Goal: Information Seeking & Learning: Learn about a topic

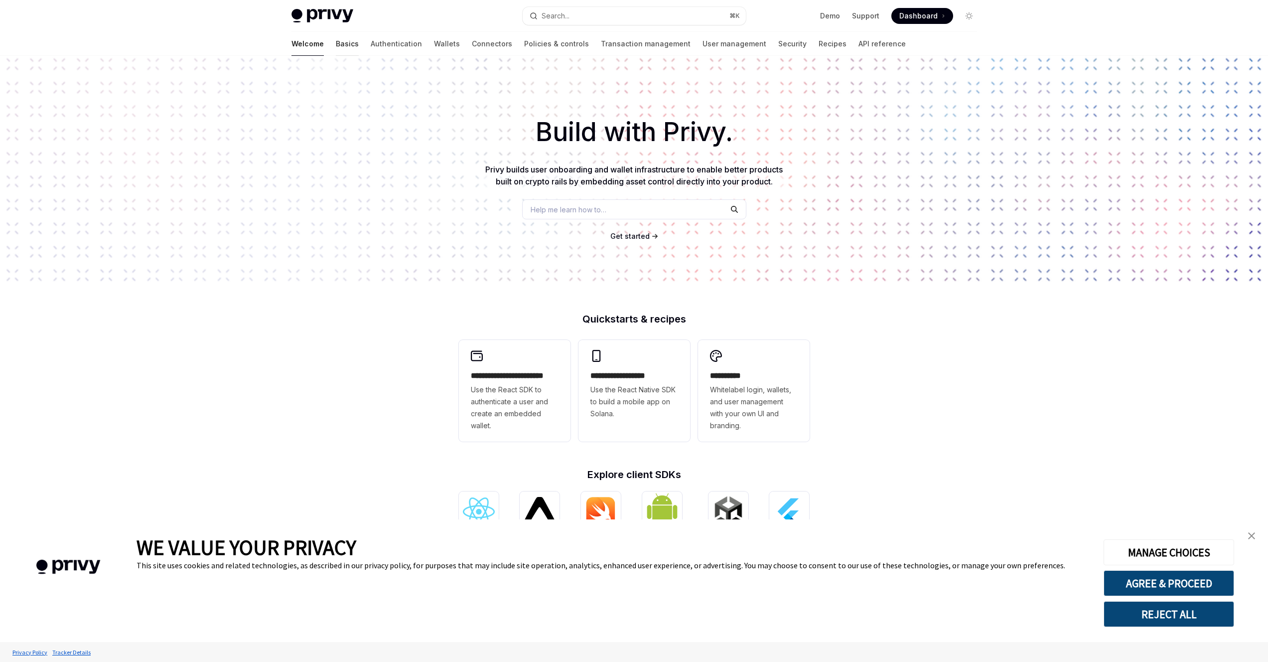
click at [336, 45] on link "Basics" at bounding box center [347, 44] width 23 height 24
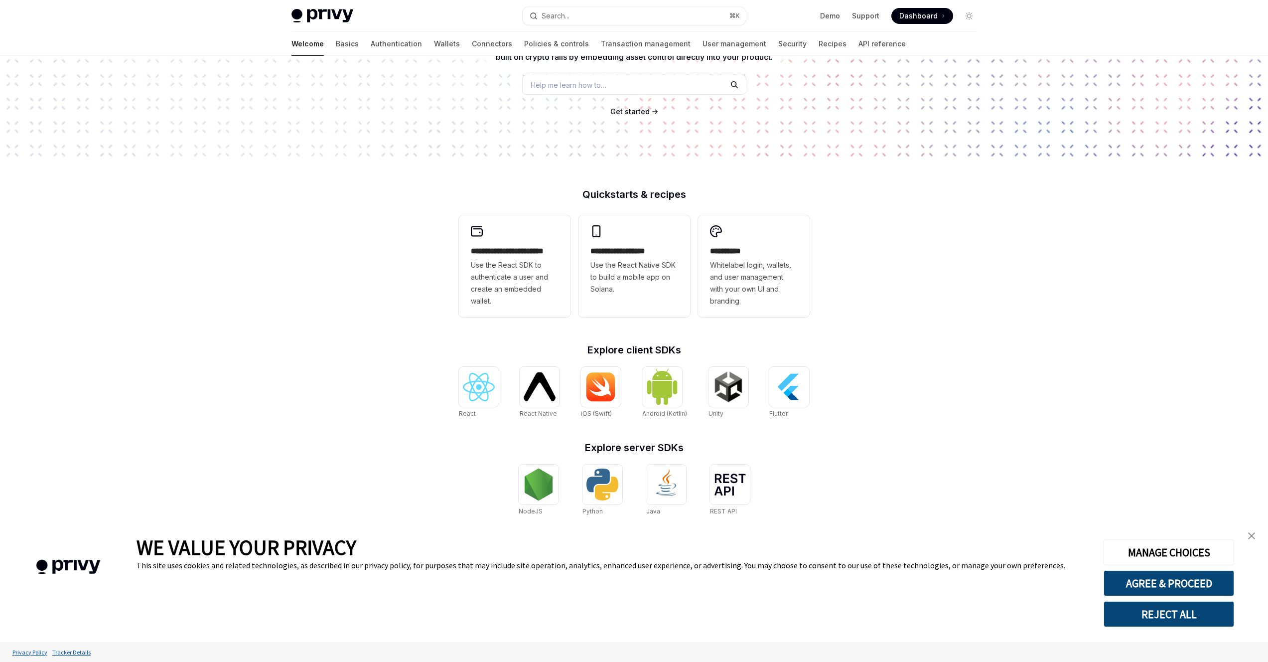
scroll to position [131, 0]
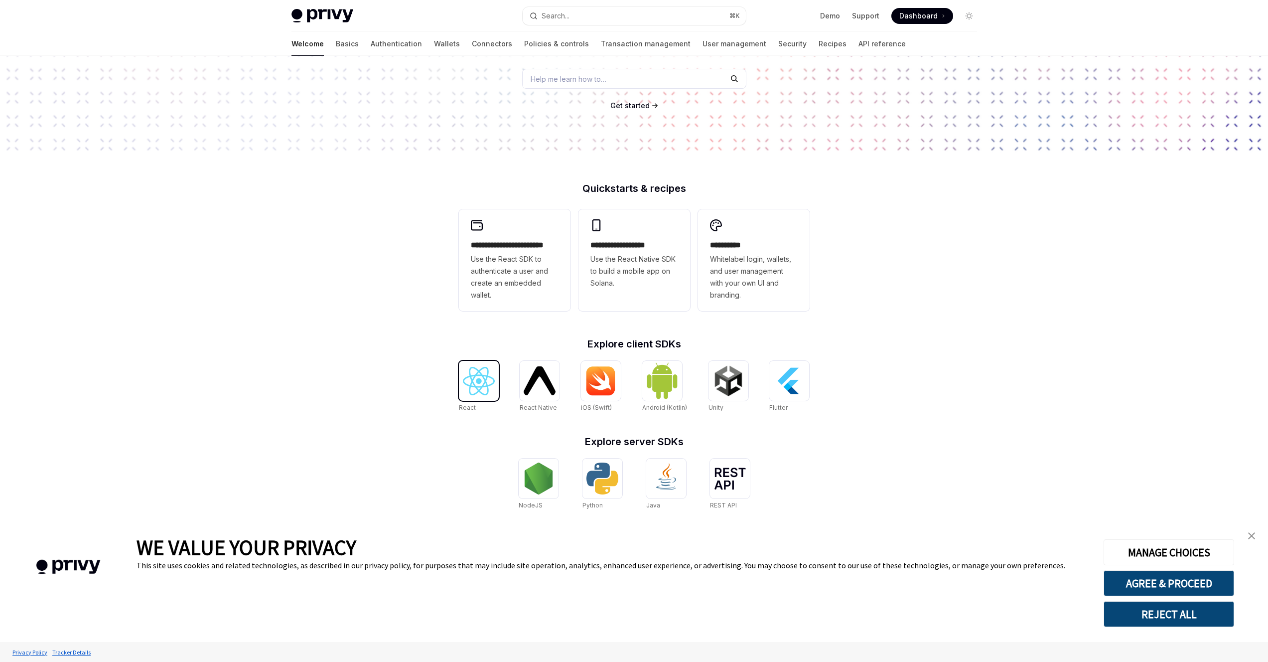
click at [497, 384] on div at bounding box center [479, 381] width 40 height 40
type textarea "*"
click at [1244, 535] on link "close banner" at bounding box center [1252, 536] width 20 height 20
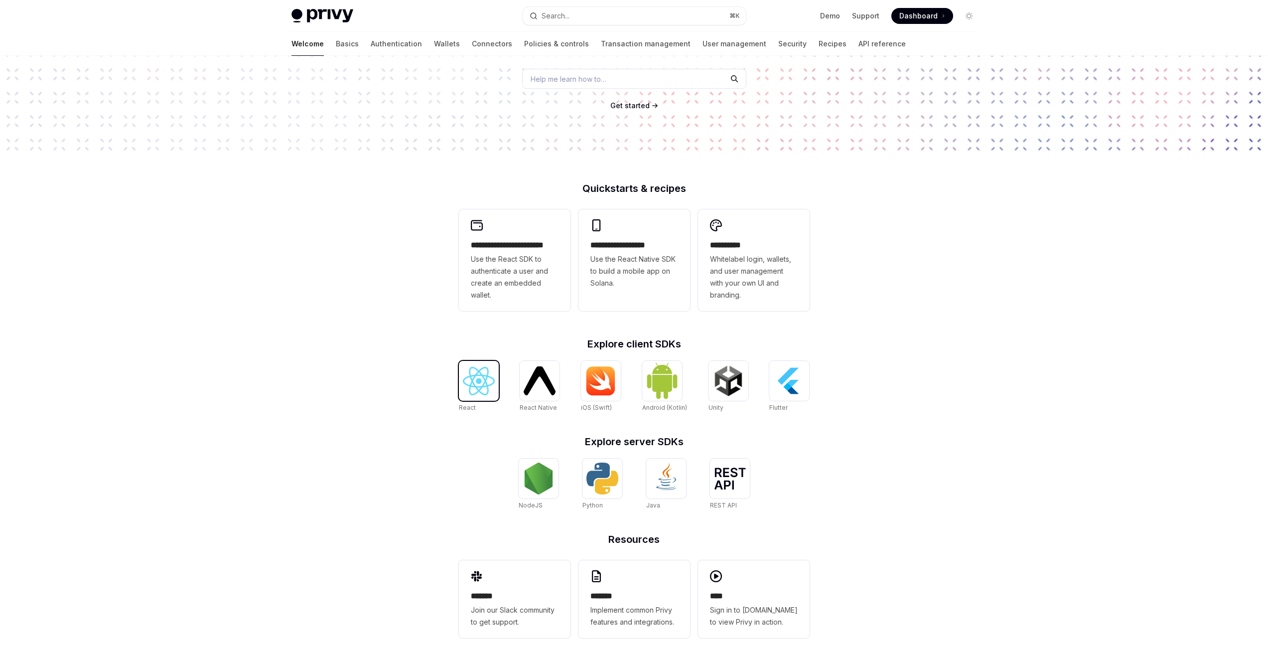
click at [473, 393] on img at bounding box center [479, 381] width 32 height 28
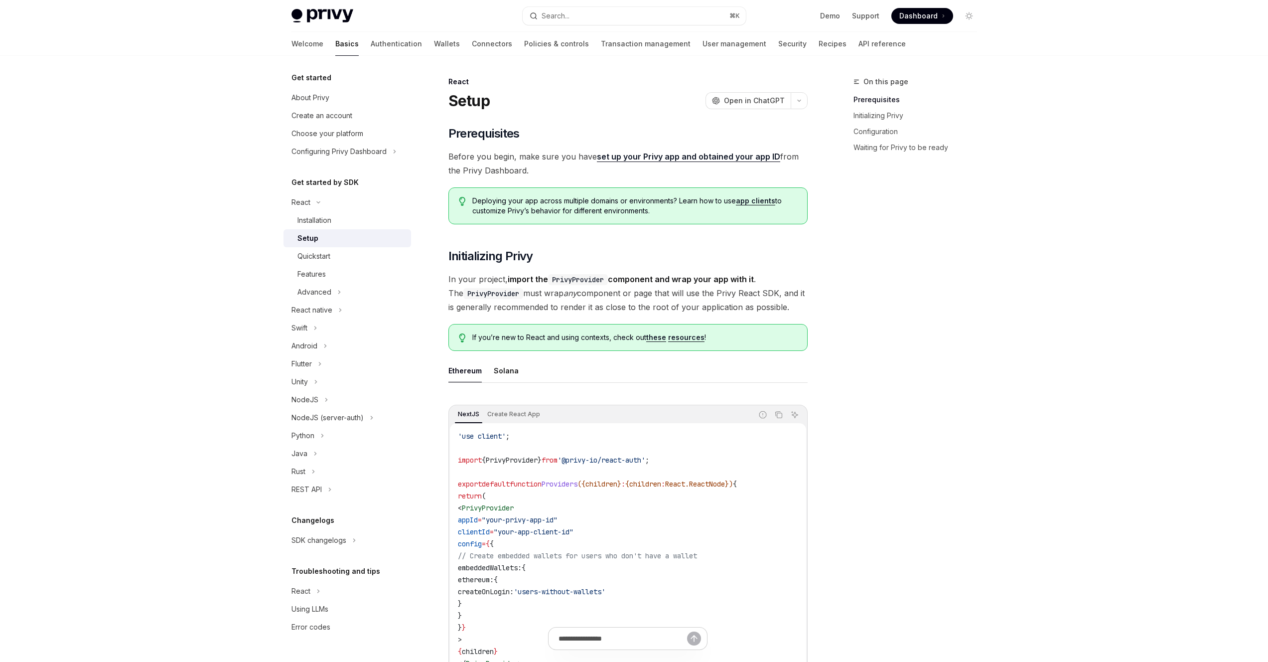
type textarea "*"
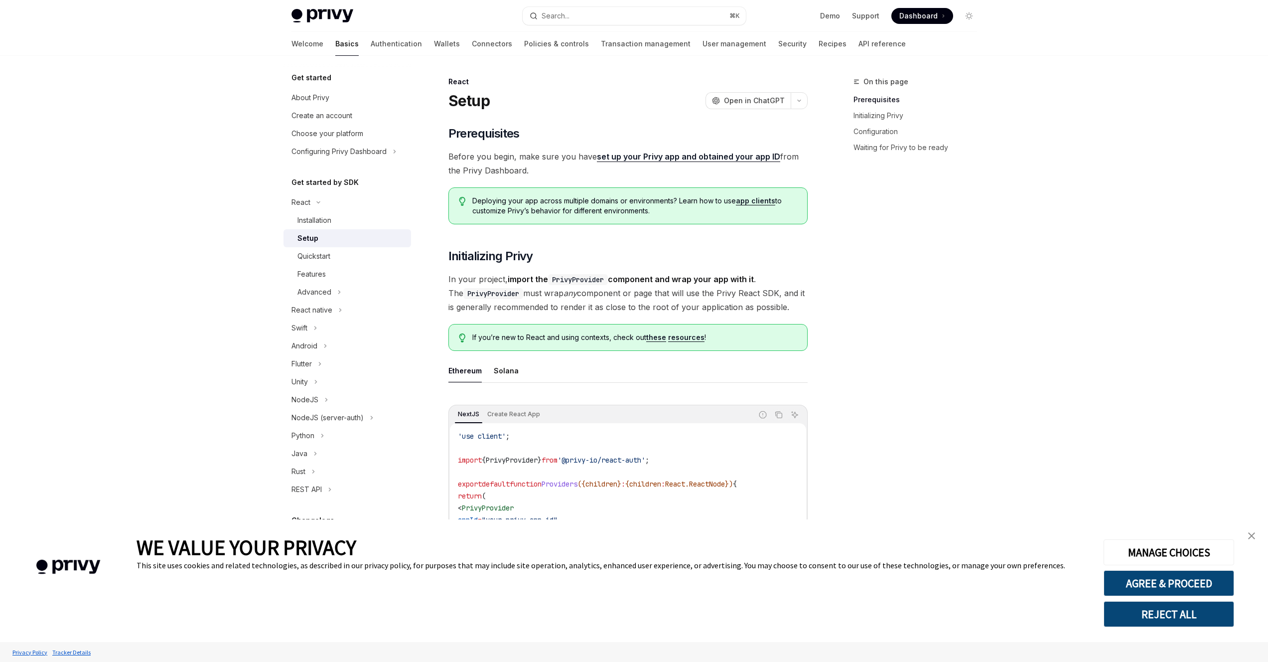
click at [1253, 535] on img "close banner" at bounding box center [1252, 535] width 7 height 7
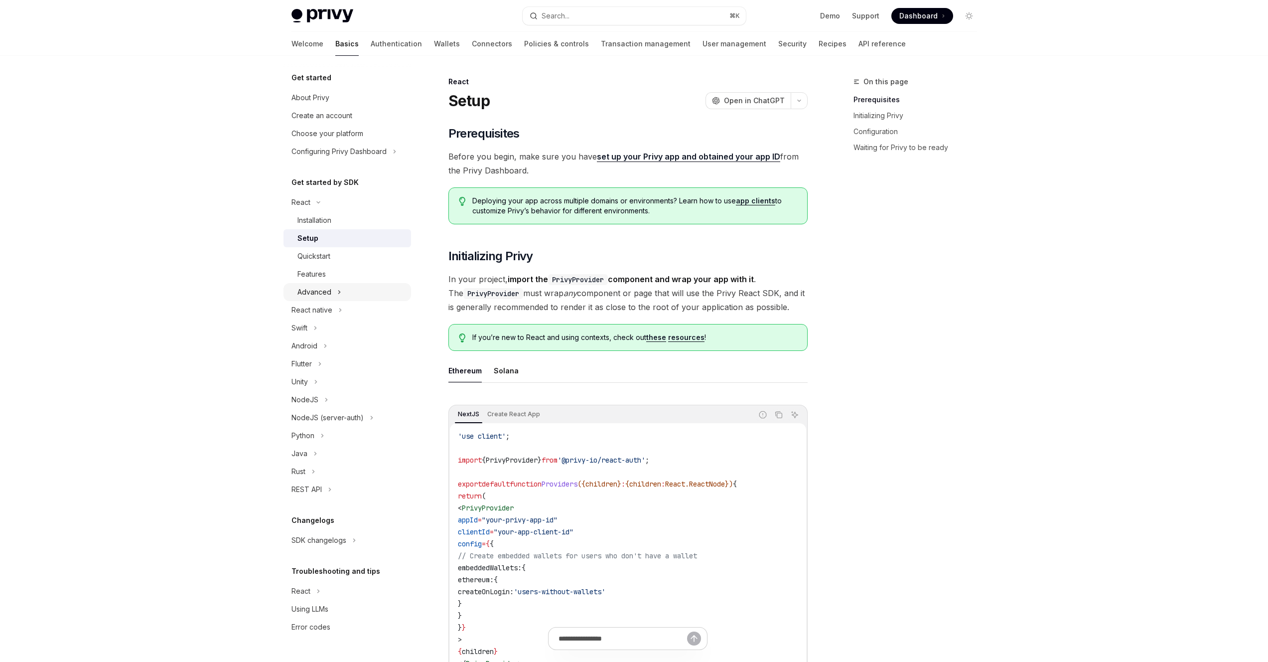
click at [338, 289] on icon "Toggle Advanced section" at bounding box center [339, 292] width 4 height 12
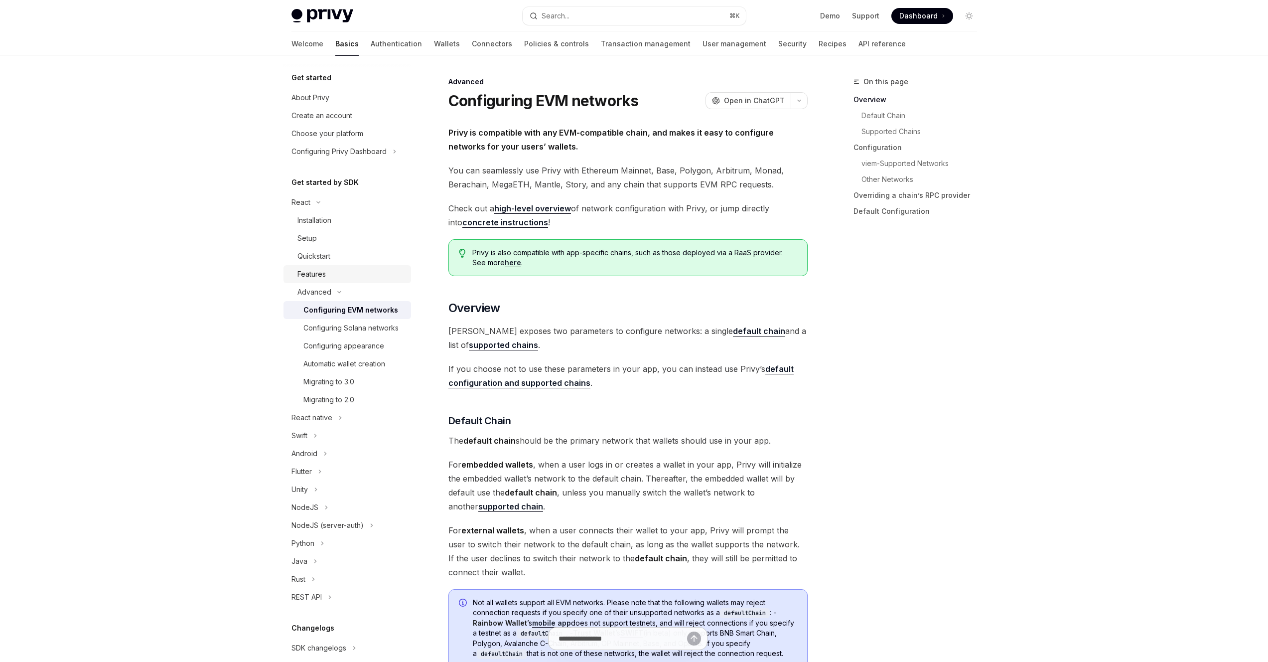
click at [342, 275] on div "Features" at bounding box center [352, 274] width 108 height 12
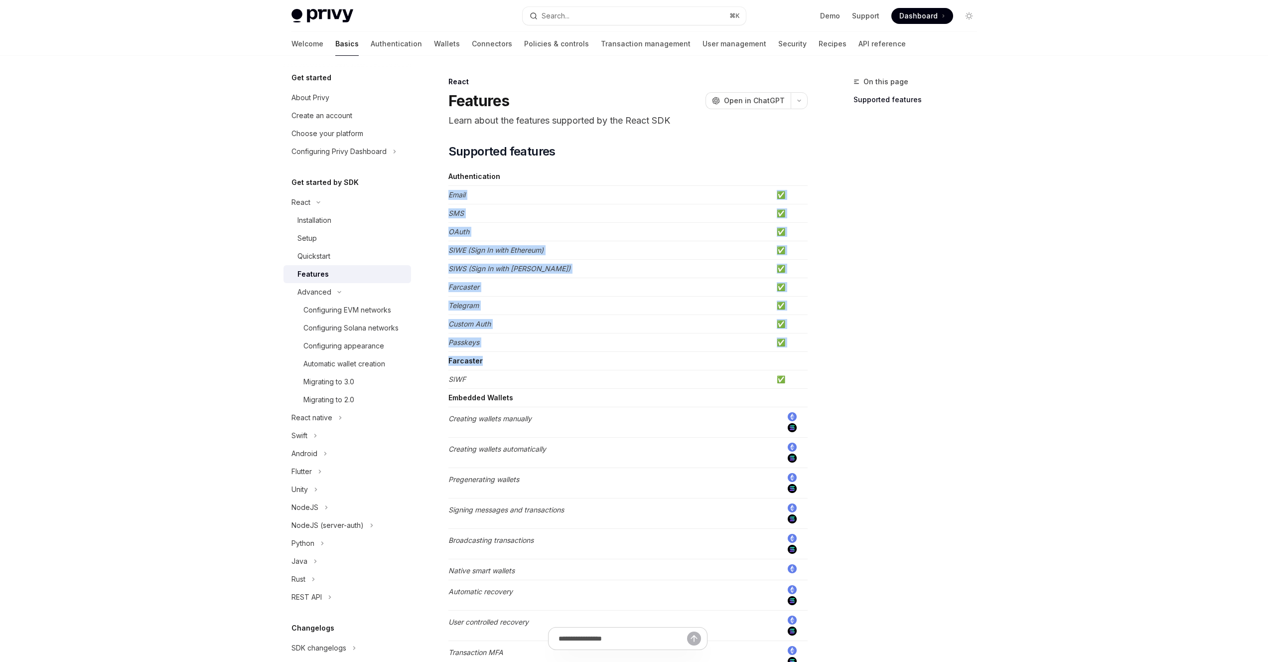
drag, startPoint x: 461, startPoint y: 196, endPoint x: 508, endPoint y: 362, distance: 172.5
click at [508, 362] on tbody "Authentication Email ✅ SMS ✅ OAuth ✅ SIWE (Sign In with Ethereum) ✅ SIWS (Sign …" at bounding box center [628, 632] width 359 height 931
click at [508, 362] on td "Farcaster" at bounding box center [611, 361] width 324 height 18
drag, startPoint x: 508, startPoint y: 337, endPoint x: 484, endPoint y: 214, distance: 125.5
click at [484, 214] on tbody "Authentication Email ✅ SMS ✅ OAuth ✅ SIWE (Sign In with Ethereum) ✅ SIWS (Sign …" at bounding box center [628, 632] width 359 height 931
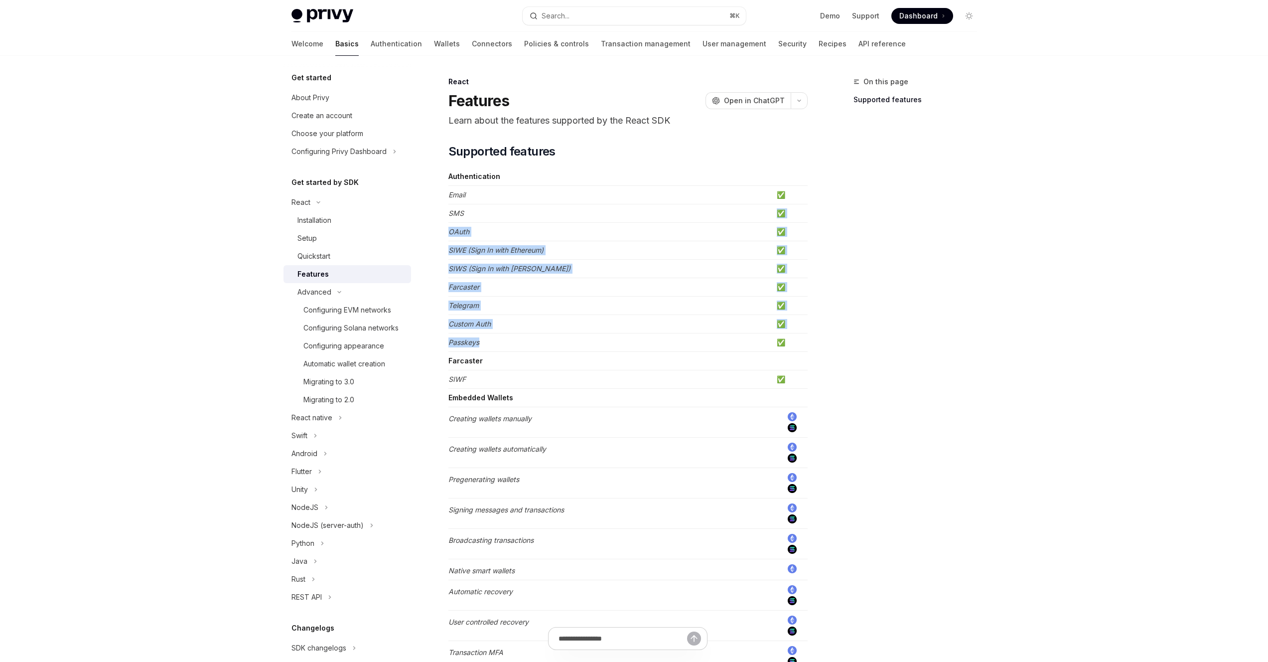
click at [484, 214] on td "SMS" at bounding box center [611, 213] width 324 height 18
drag, startPoint x: 448, startPoint y: 242, endPoint x: 555, endPoint y: 247, distance: 107.3
click at [555, 247] on td "SIWE (Sign In with Ethereum)" at bounding box center [611, 250] width 324 height 18
click at [942, 228] on div "On this page Supported features" at bounding box center [910, 369] width 152 height 586
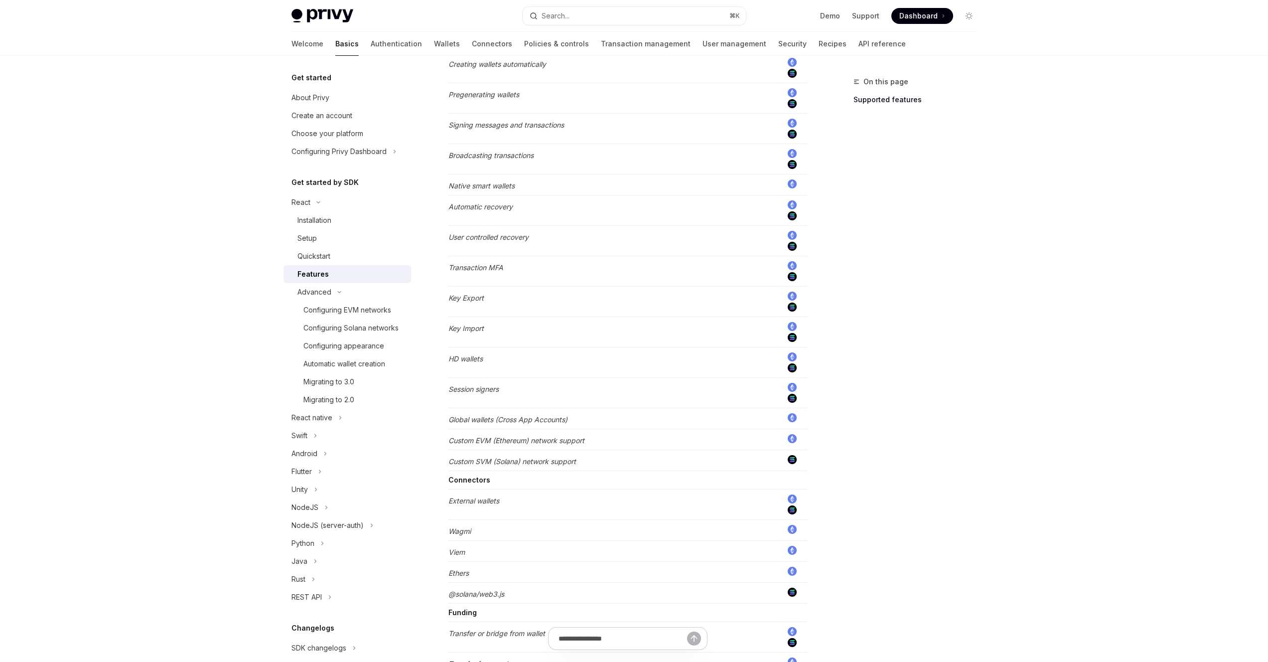
scroll to position [447, 0]
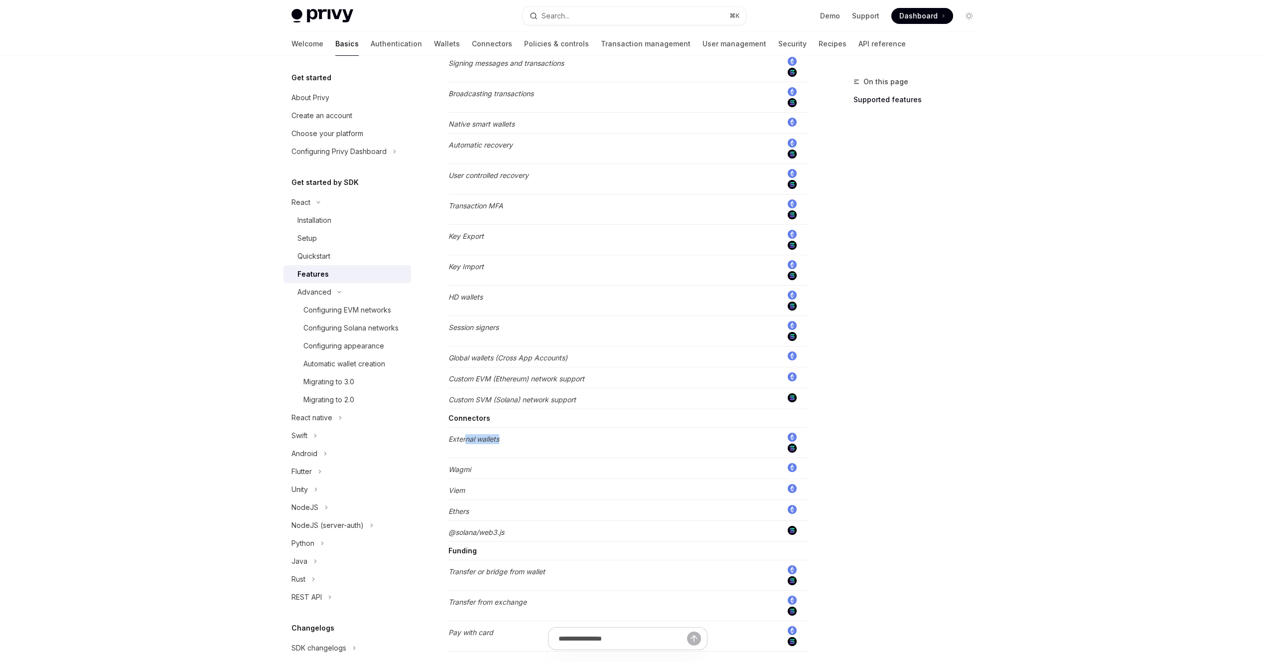
drag, startPoint x: 465, startPoint y: 440, endPoint x: 552, endPoint y: 438, distance: 87.2
click at [552, 438] on td "External wallets" at bounding box center [611, 443] width 324 height 30
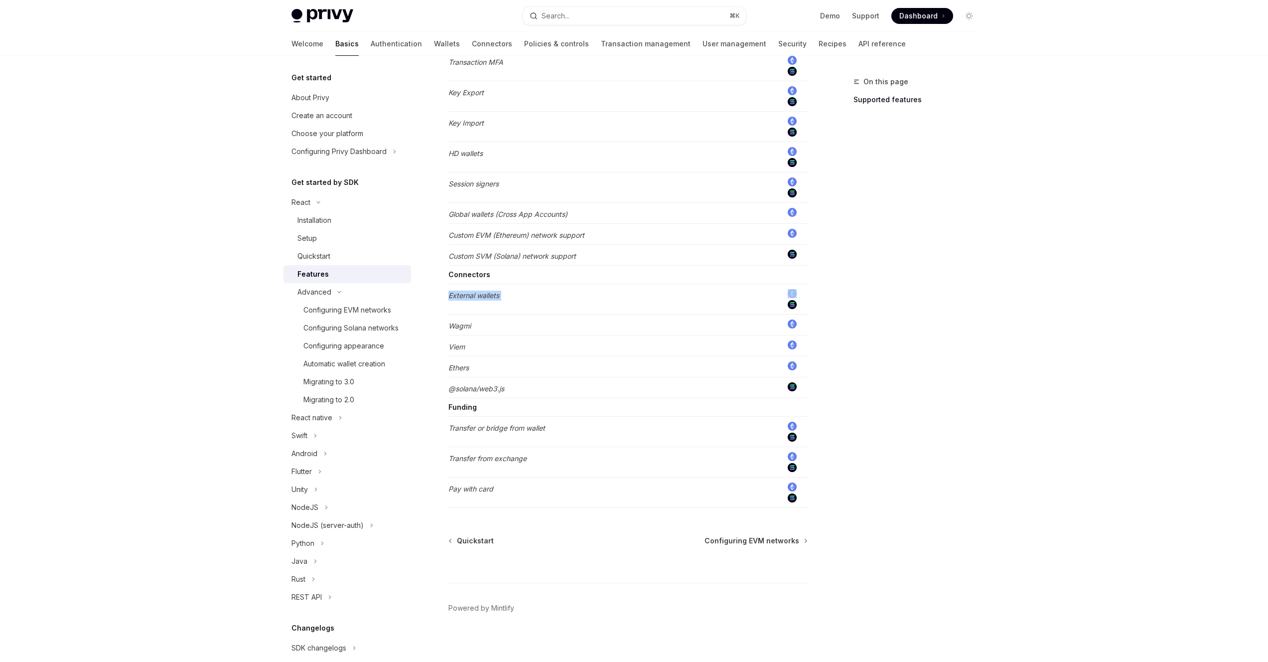
scroll to position [591, 0]
click at [379, 306] on div "Configuring EVM networks" at bounding box center [348, 310] width 88 height 12
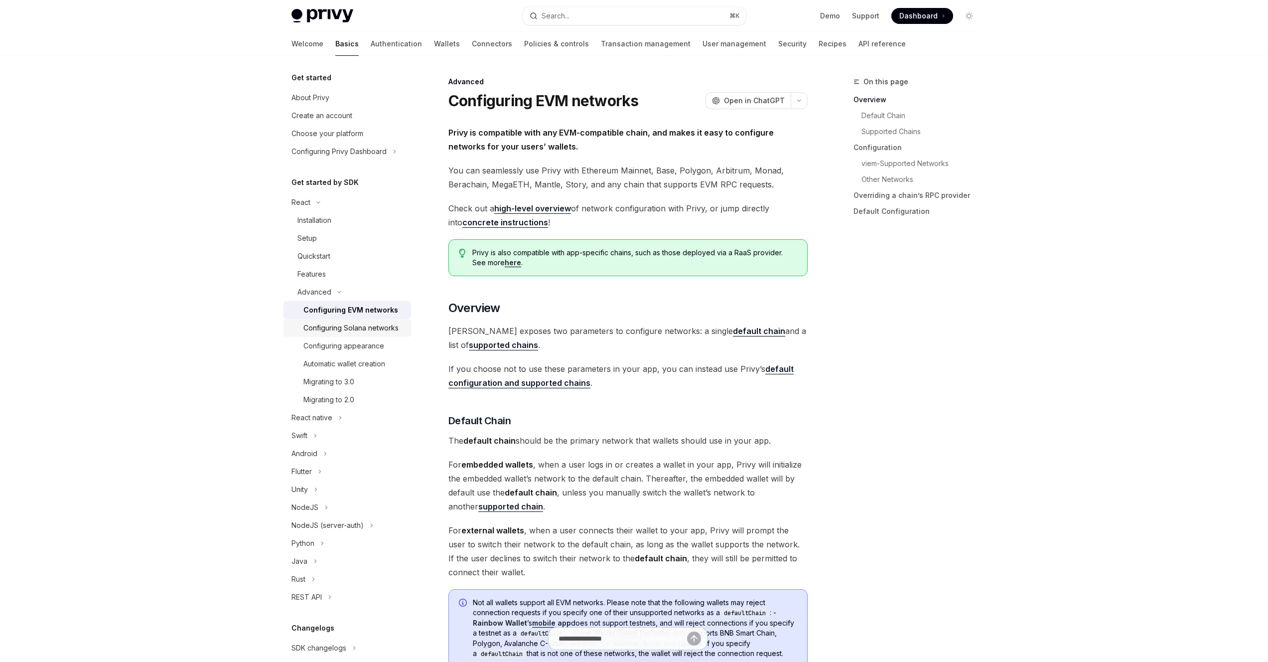
click at [377, 334] on div "Configuring Solana networks" at bounding box center [351, 328] width 95 height 12
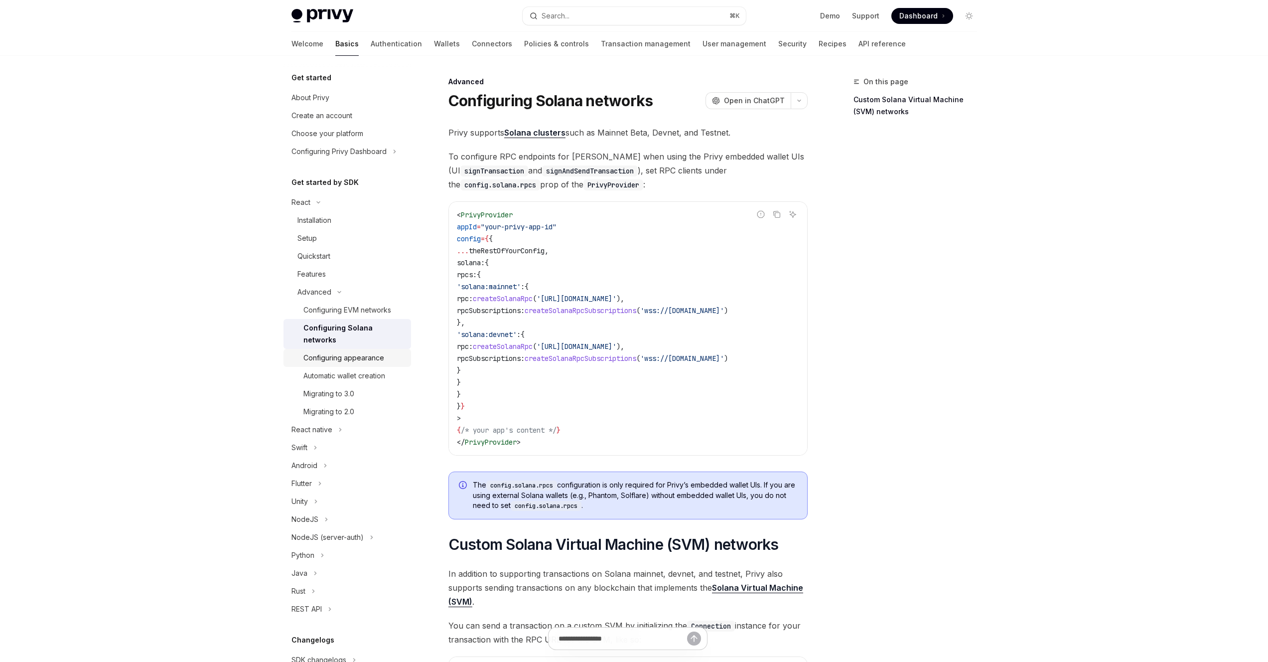
click at [368, 359] on div "Configuring appearance" at bounding box center [344, 358] width 81 height 12
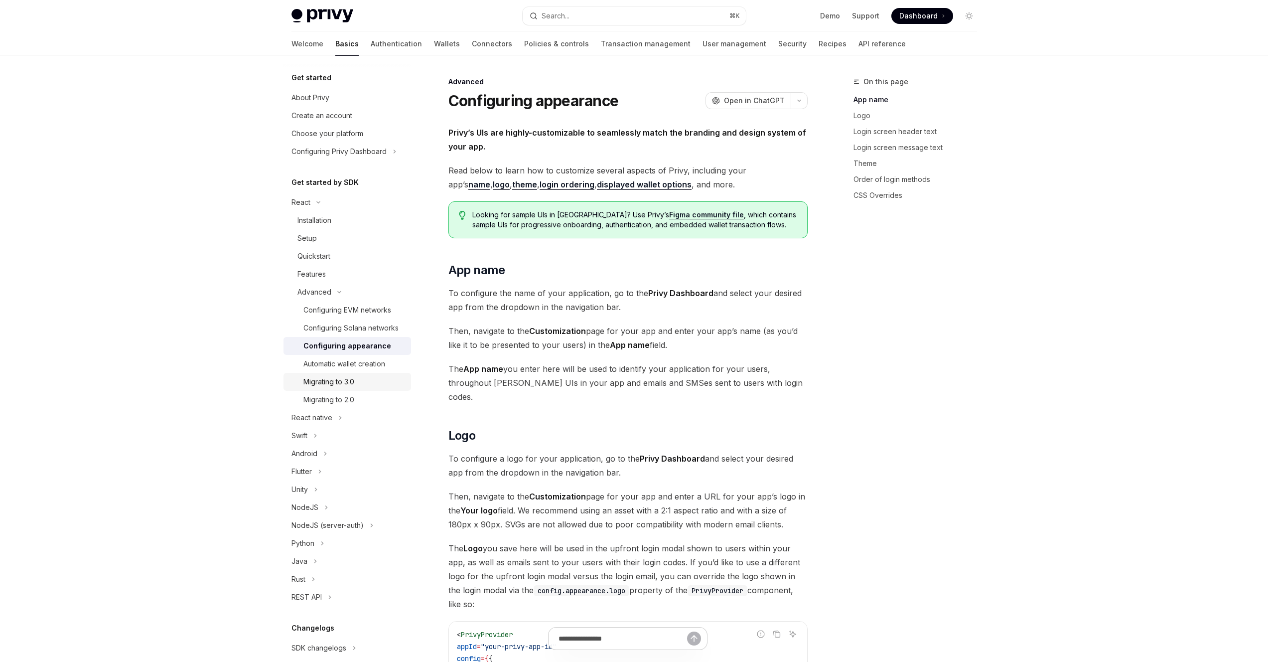
click at [366, 384] on link "Migrating to 3.0" at bounding box center [348, 382] width 128 height 18
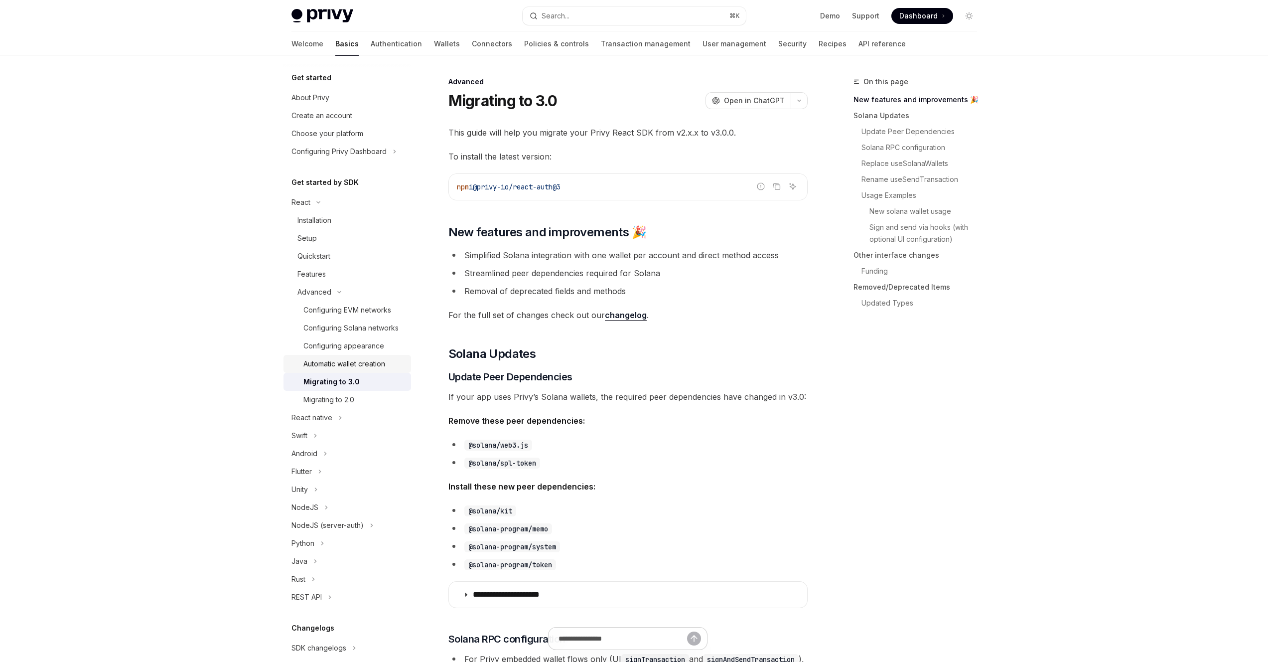
click at [370, 370] on div "Automatic wallet creation" at bounding box center [345, 364] width 82 height 12
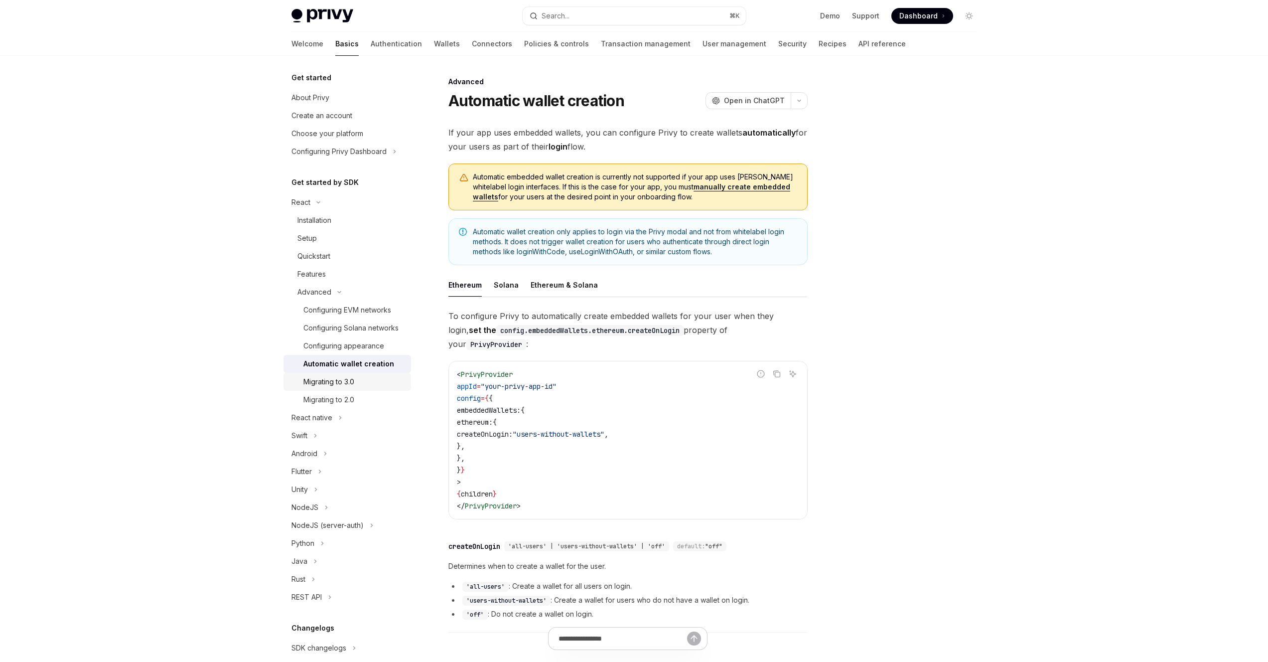
click at [362, 391] on link "Migrating to 3.0" at bounding box center [348, 382] width 128 height 18
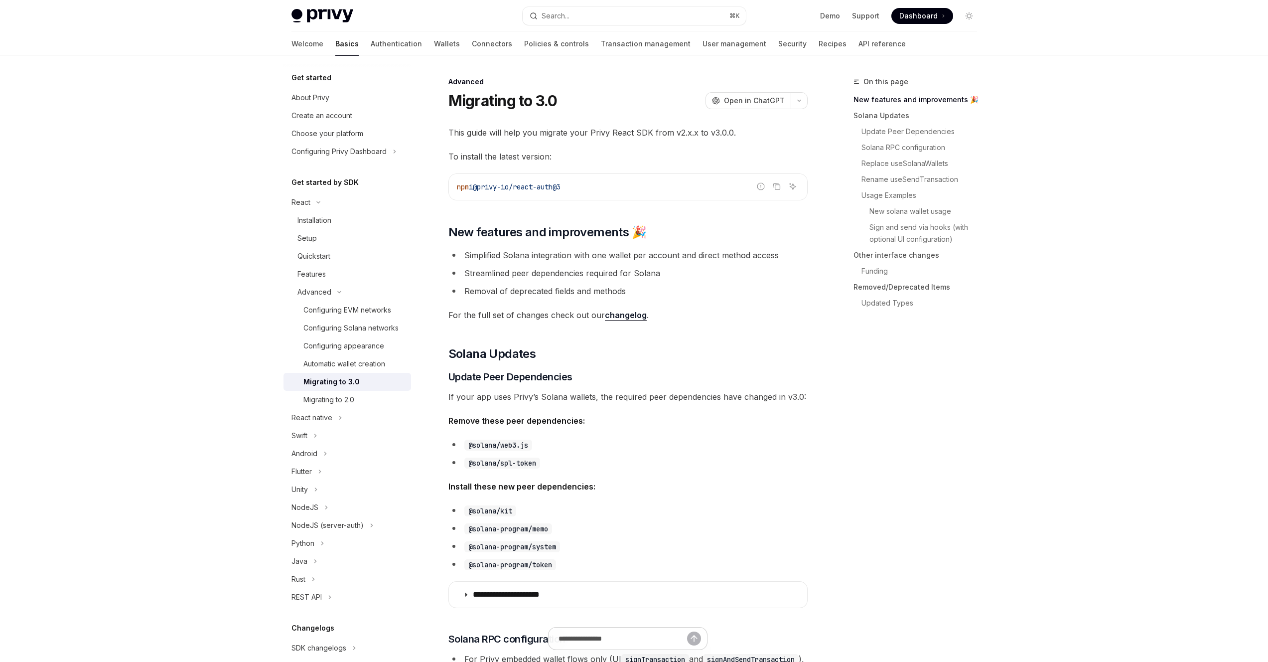
drag, startPoint x: 483, startPoint y: 185, endPoint x: 600, endPoint y: 183, distance: 117.2
click at [600, 183] on code "npm i @privy-io/react-auth@3" at bounding box center [628, 187] width 342 height 12
copy span "@privy-io/react-auth@3"
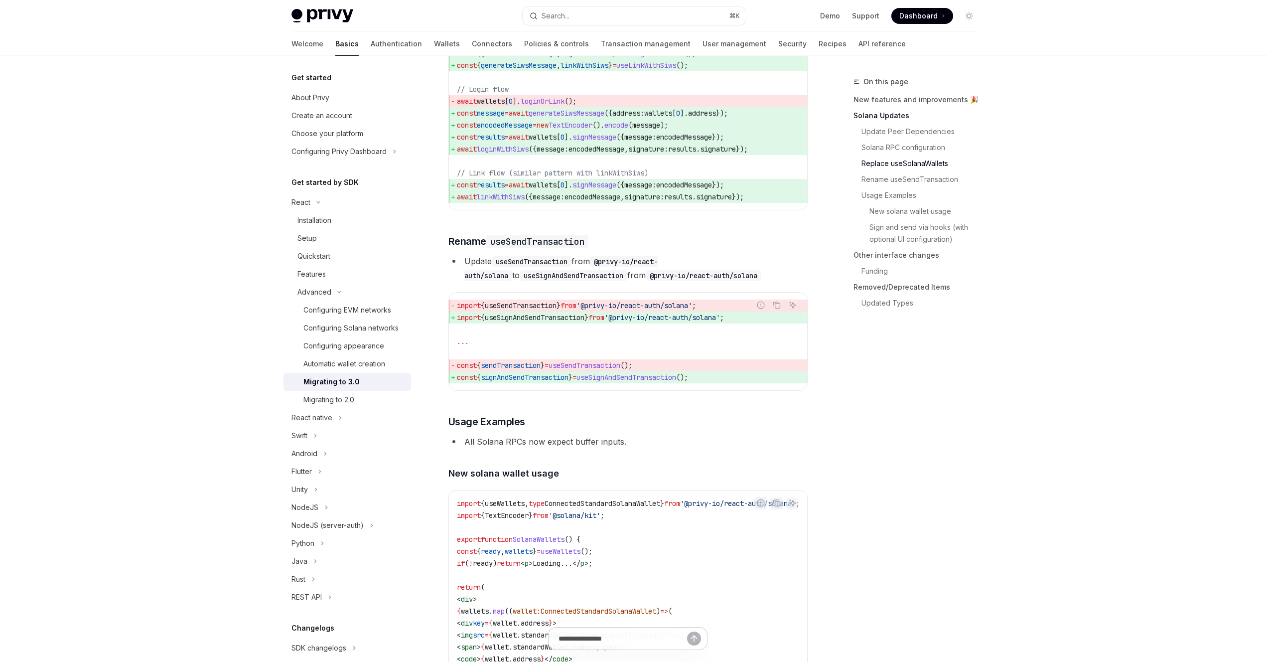
scroll to position [1334, 0]
click at [897, 102] on link "New features and improvements 🎉" at bounding box center [920, 100] width 132 height 16
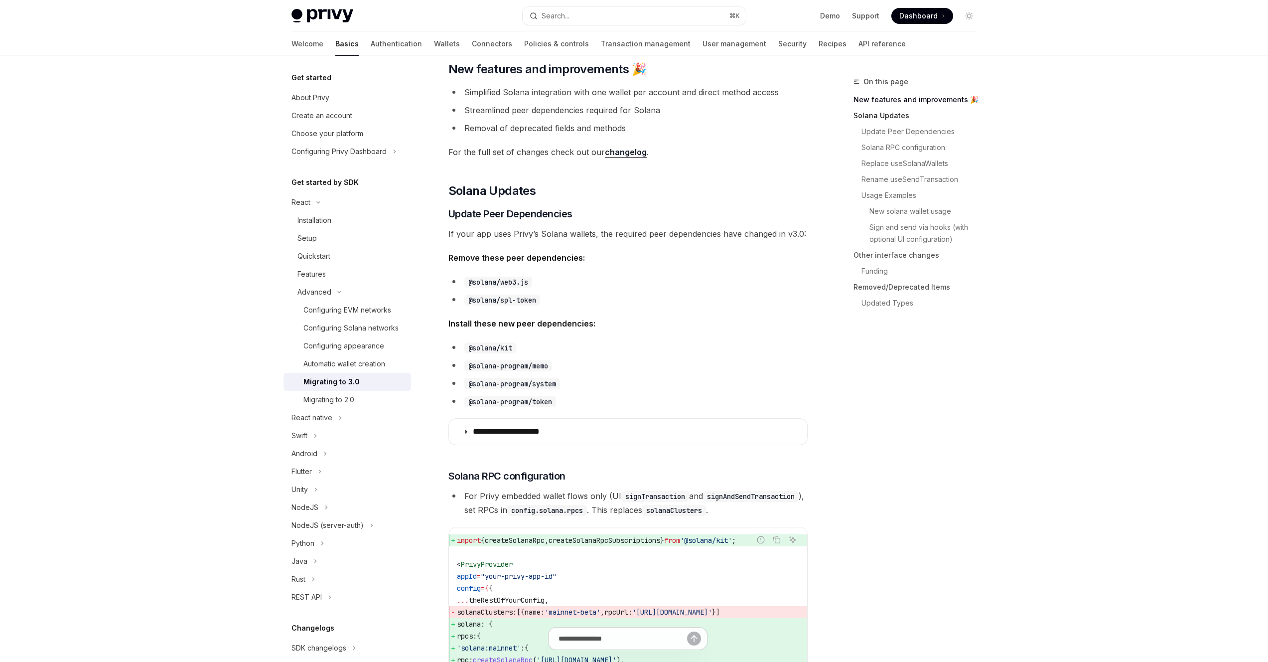
scroll to position [149, 0]
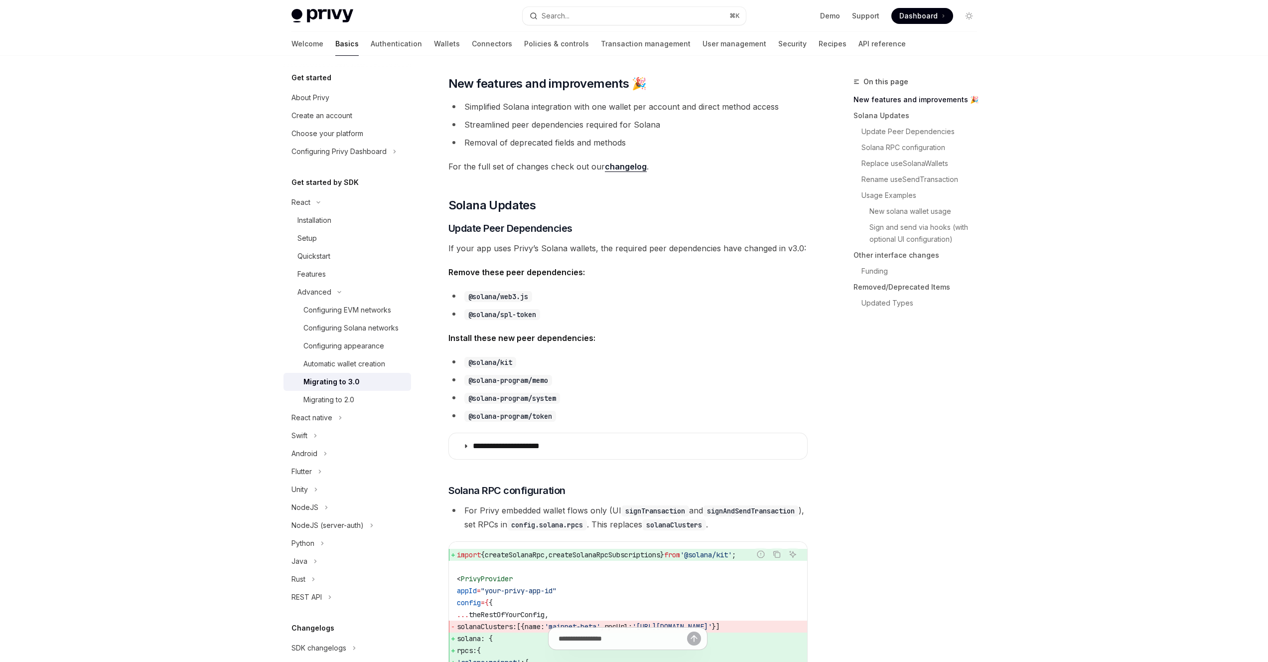
click at [685, 316] on li "@solana/spl-token" at bounding box center [628, 314] width 359 height 14
click at [631, 168] on link "changelog" at bounding box center [626, 166] width 42 height 10
click at [920, 258] on link "Other interface changes" at bounding box center [920, 255] width 132 height 16
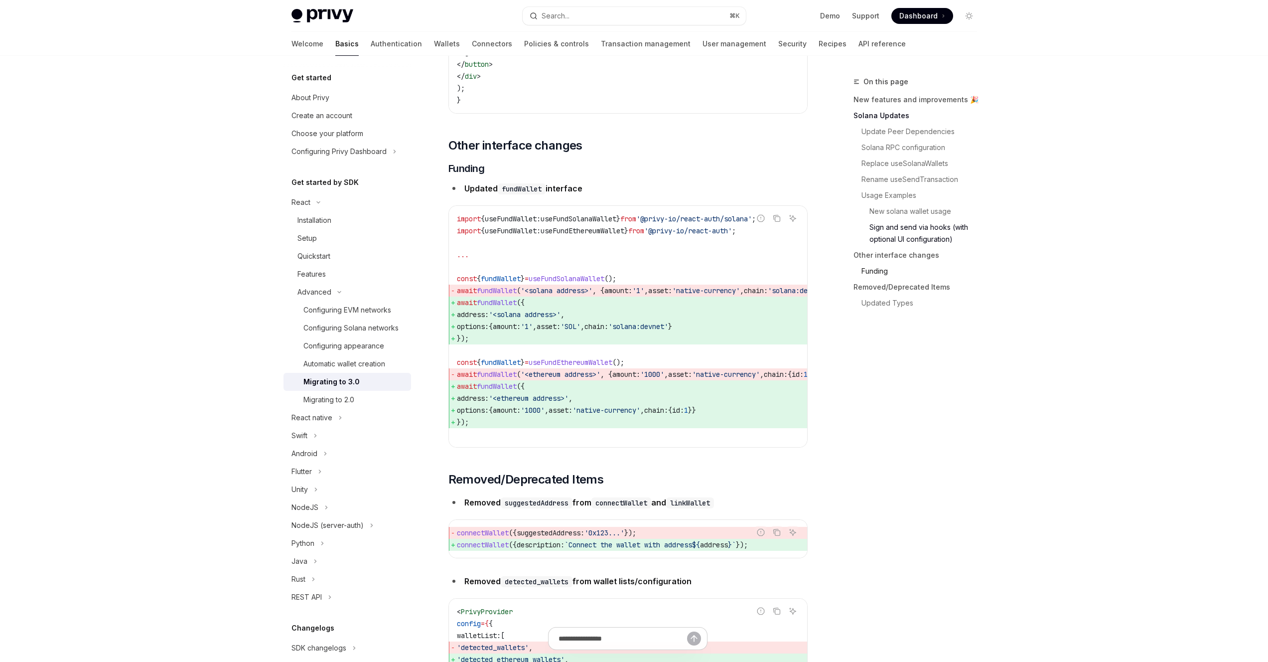
click at [884, 271] on link "Funding" at bounding box center [920, 271] width 132 height 16
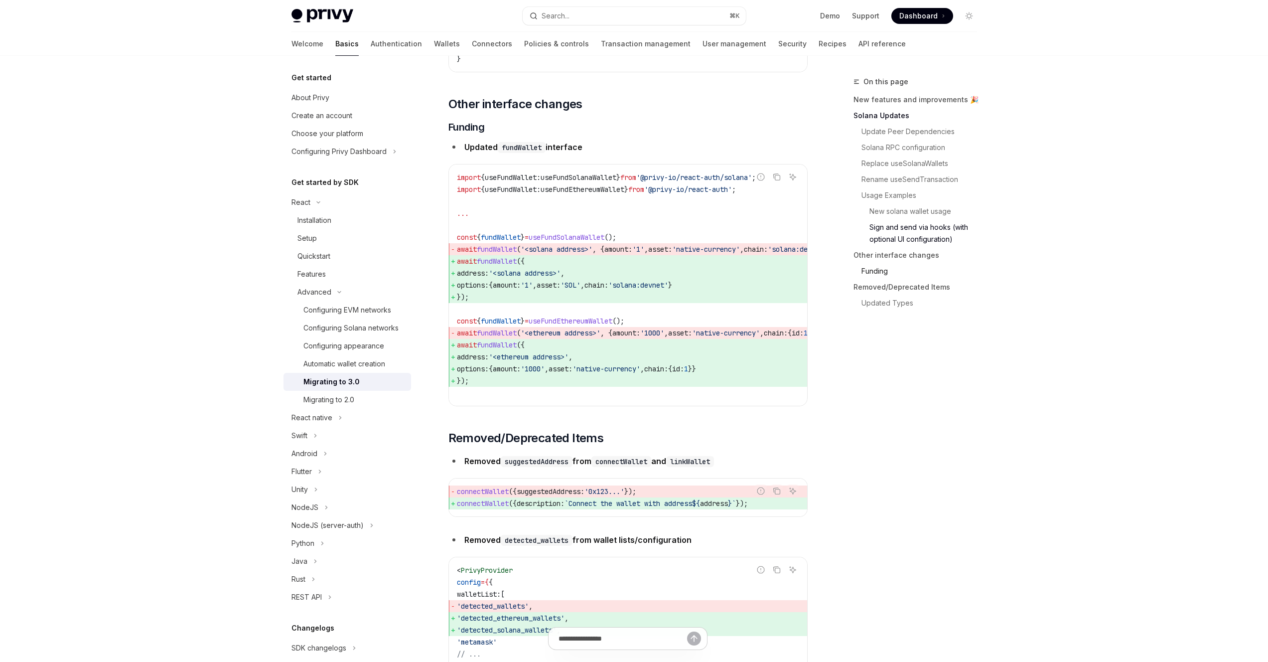
scroll to position [3000, 0]
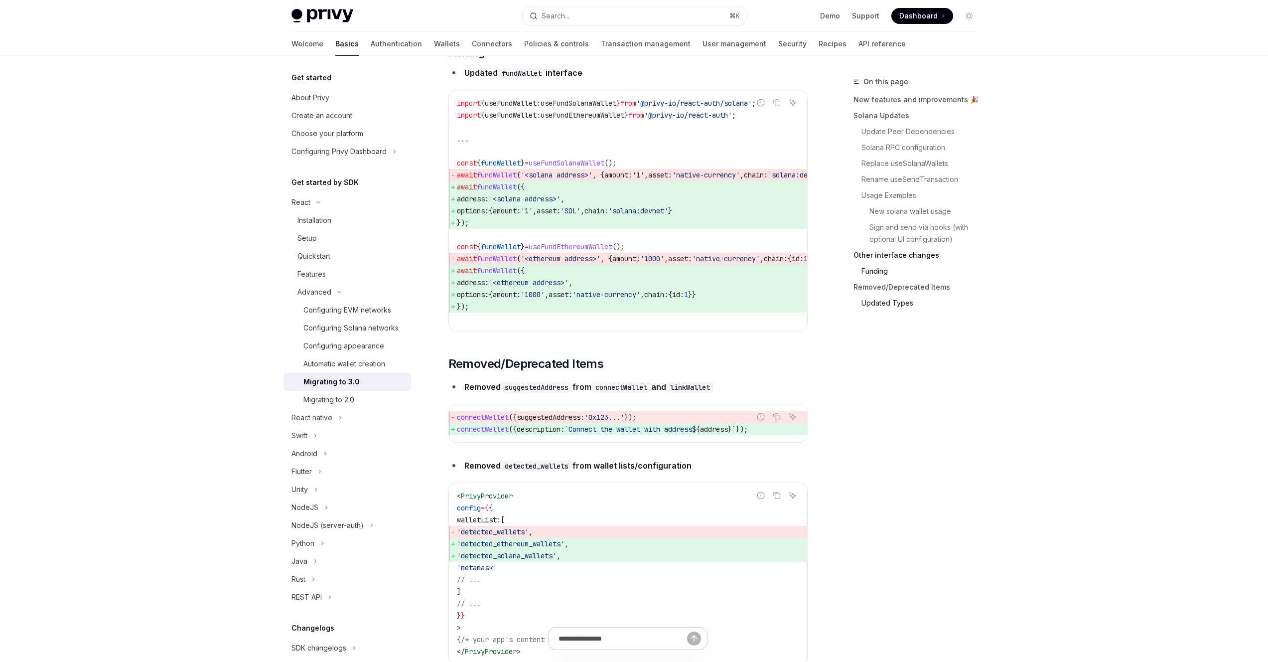
click at [897, 300] on link "Updated Types" at bounding box center [920, 303] width 132 height 16
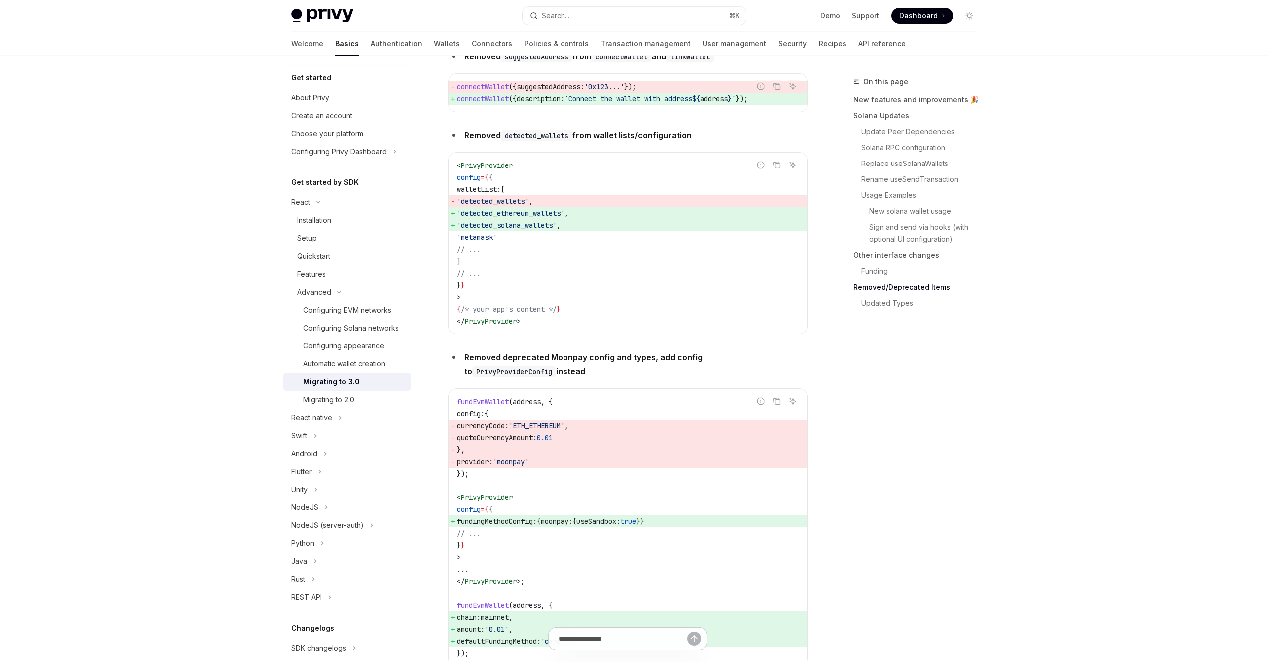
scroll to position [2245, 0]
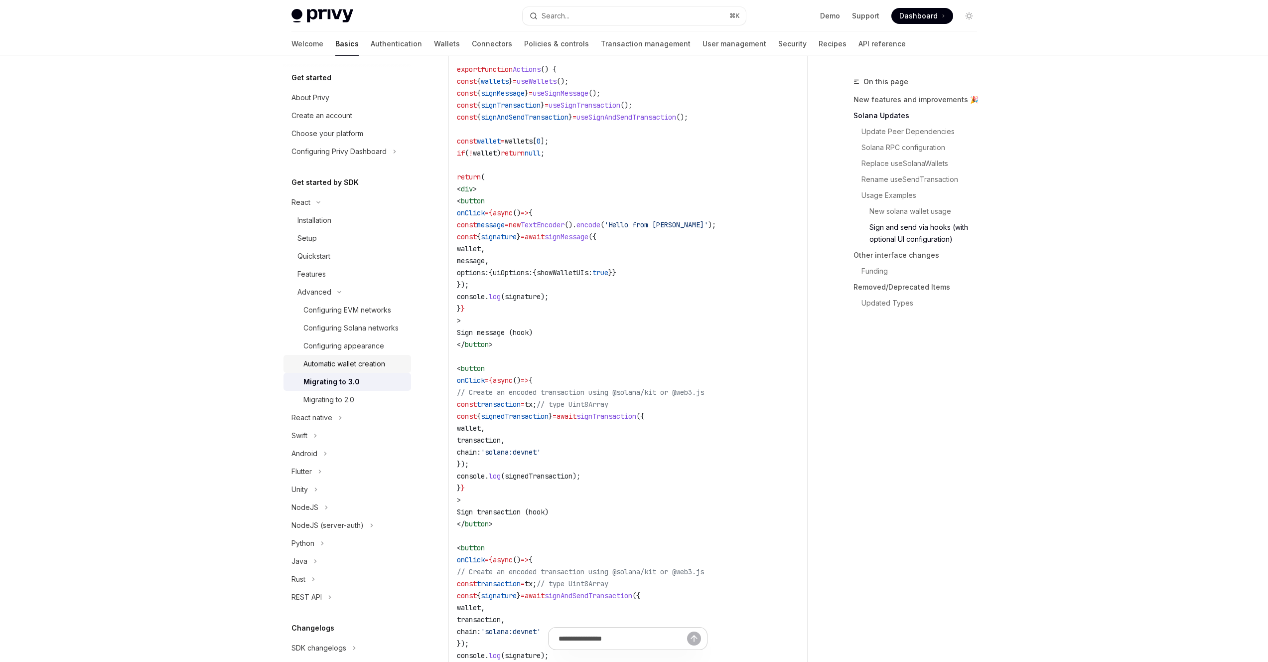
click at [340, 370] on div "Automatic wallet creation" at bounding box center [345, 364] width 82 height 12
click at [333, 388] on div "Migrating to 3.0" at bounding box center [332, 382] width 56 height 12
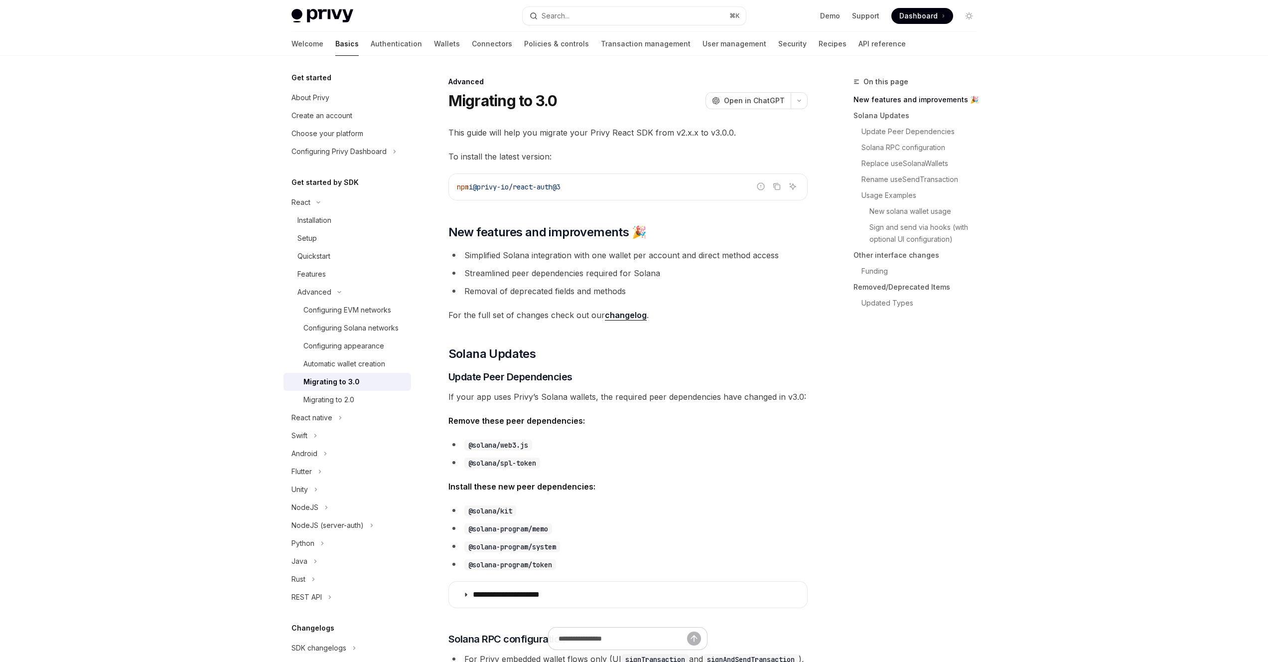
type textarea "*"
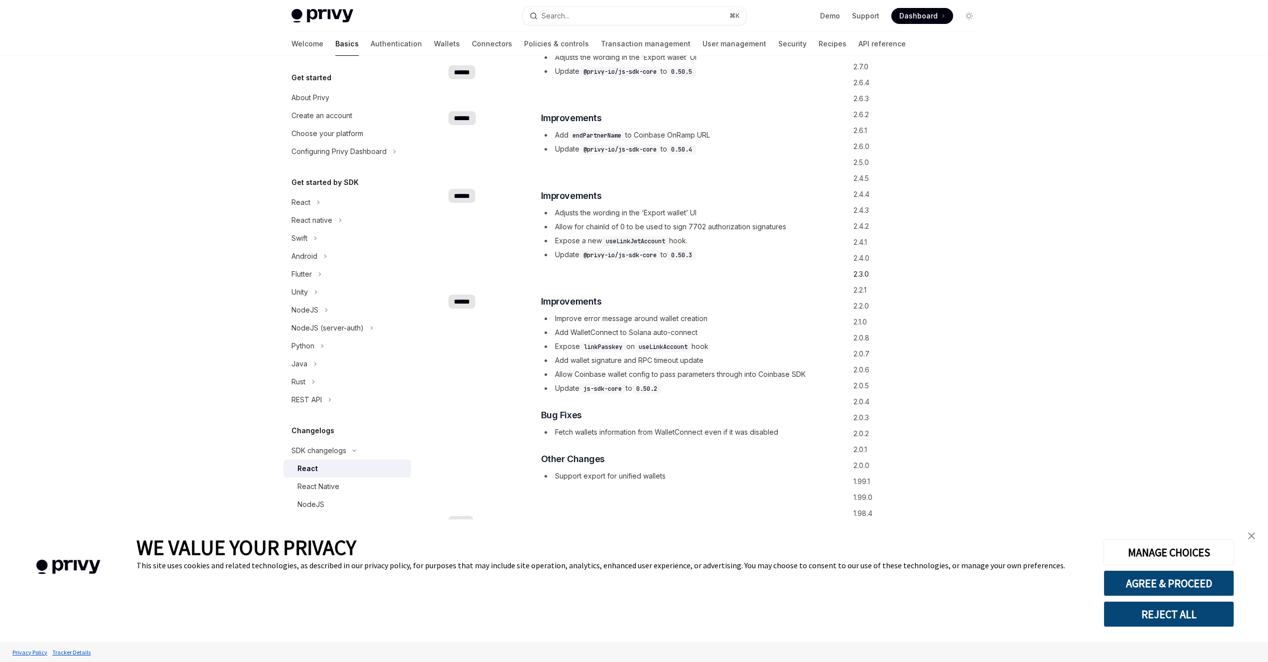
scroll to position [674, 0]
click at [866, 239] on link "2.6.4" at bounding box center [920, 239] width 132 height 16
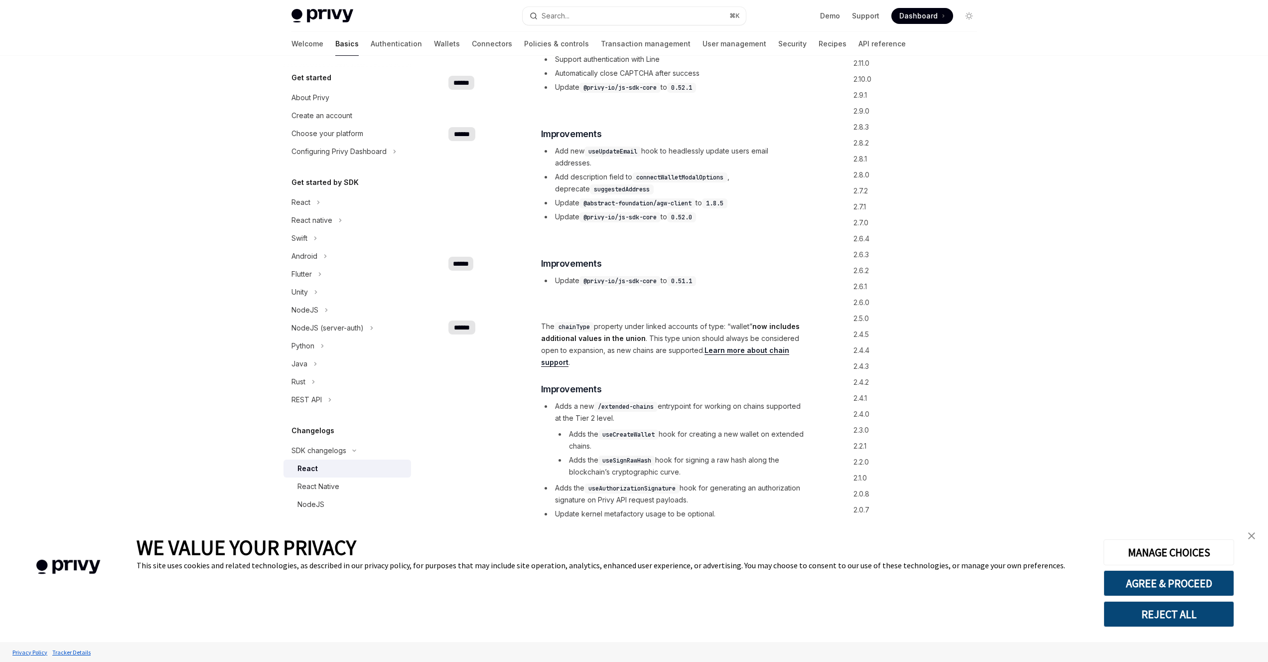
scroll to position [3840, 0]
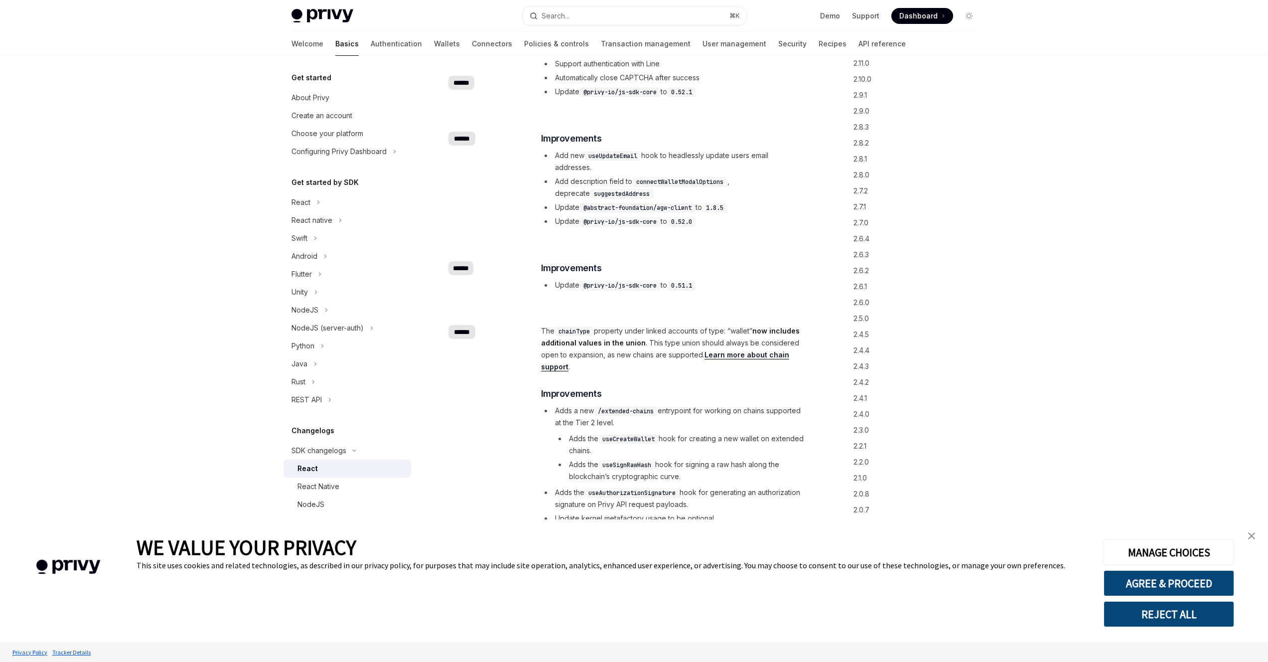
click at [877, 55] on div "Welcome Basics Authentication Wallets Connectors Policies & controls Transactio…" at bounding box center [635, 44] width 734 height 24
click at [864, 92] on link "3.0.1" at bounding box center [920, 100] width 132 height 16
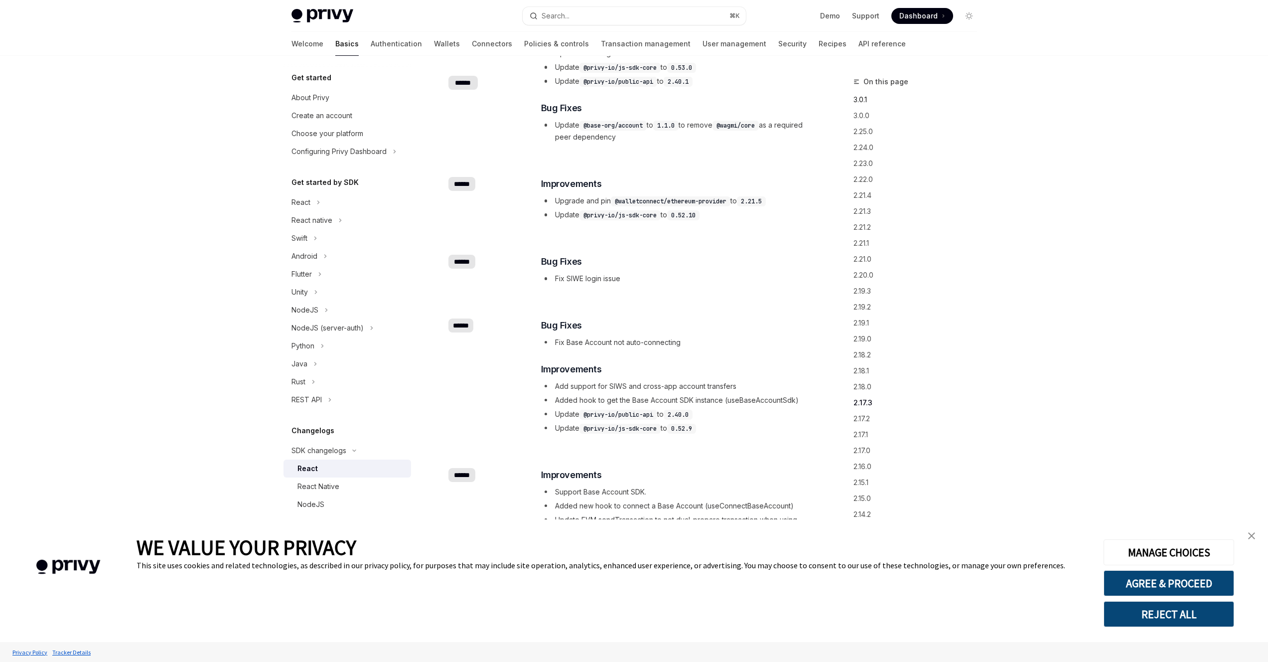
click at [860, 97] on link "3.0.1" at bounding box center [920, 100] width 132 height 16
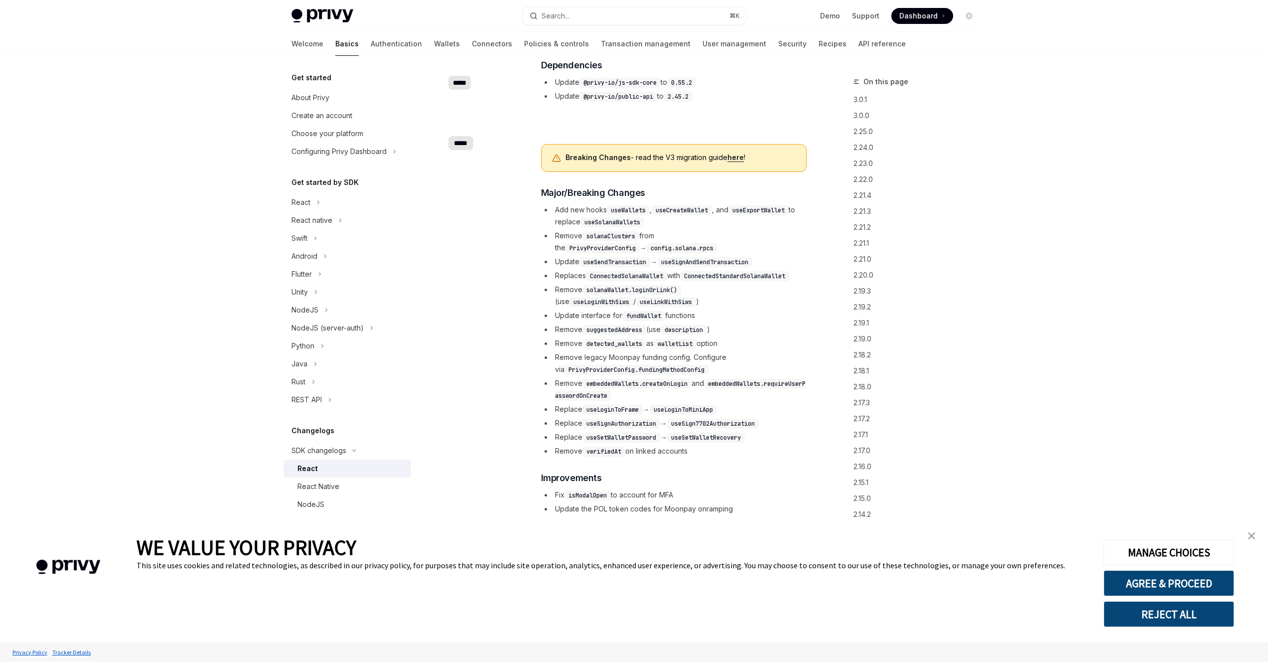
scroll to position [780, 0]
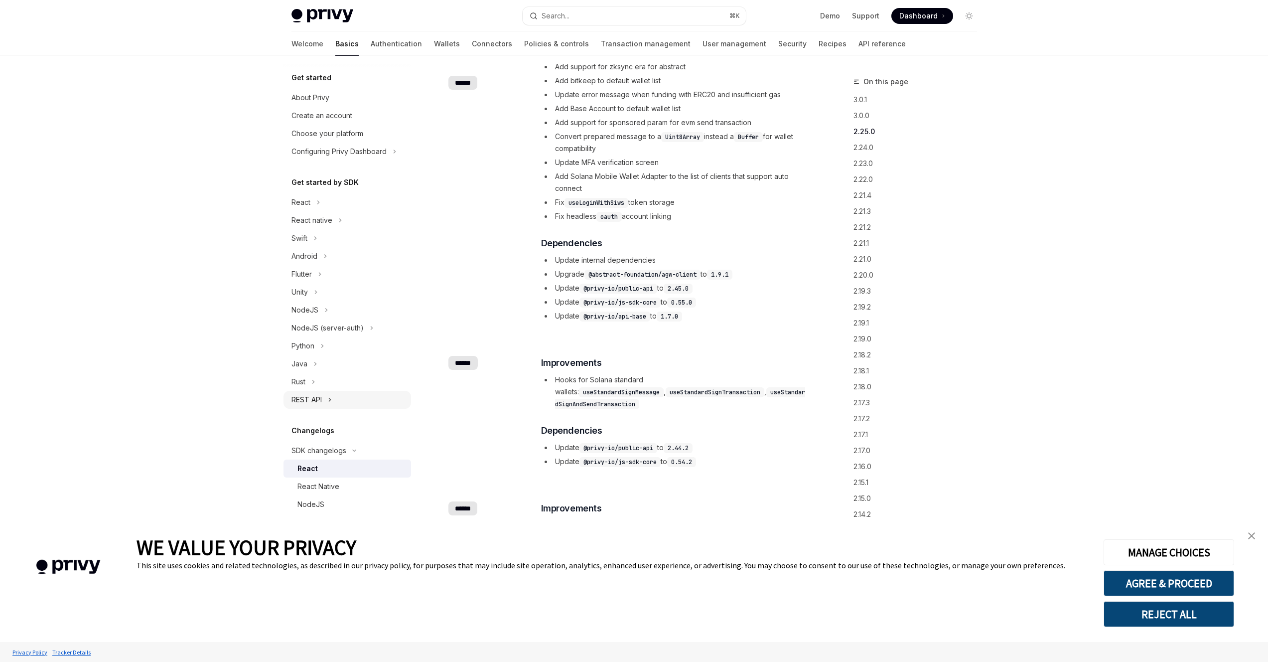
click at [314, 401] on div "REST API" at bounding box center [307, 400] width 30 height 12
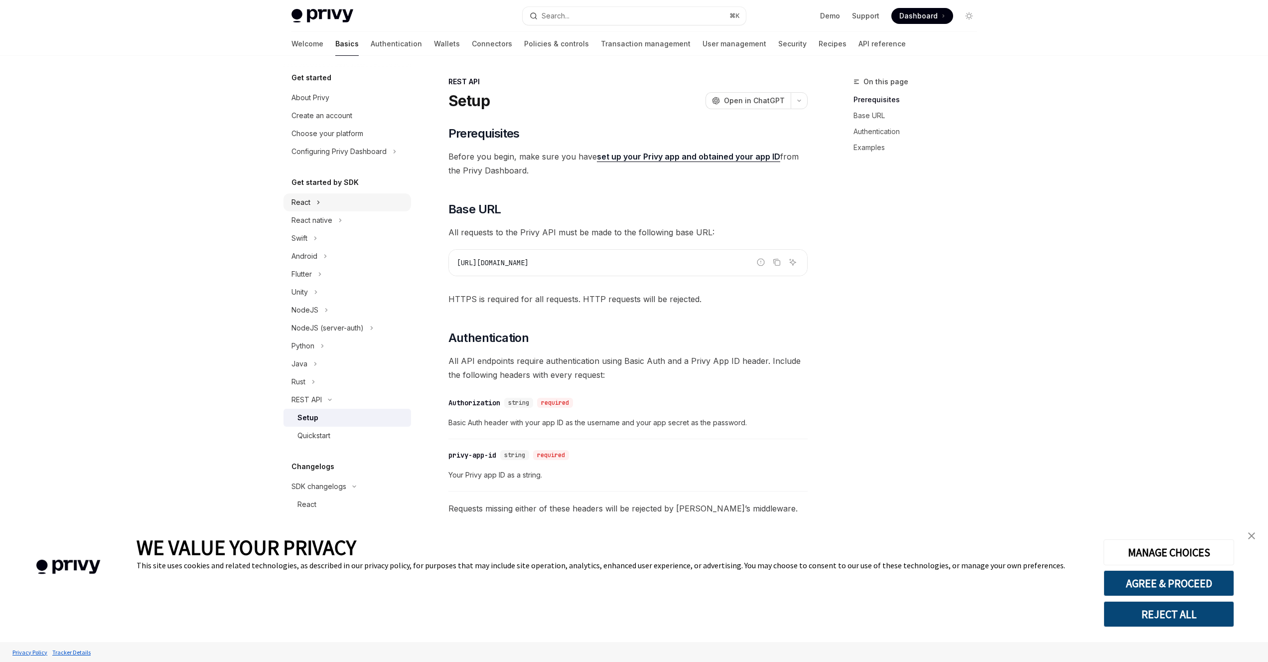
click at [306, 210] on button "React" at bounding box center [348, 202] width 128 height 18
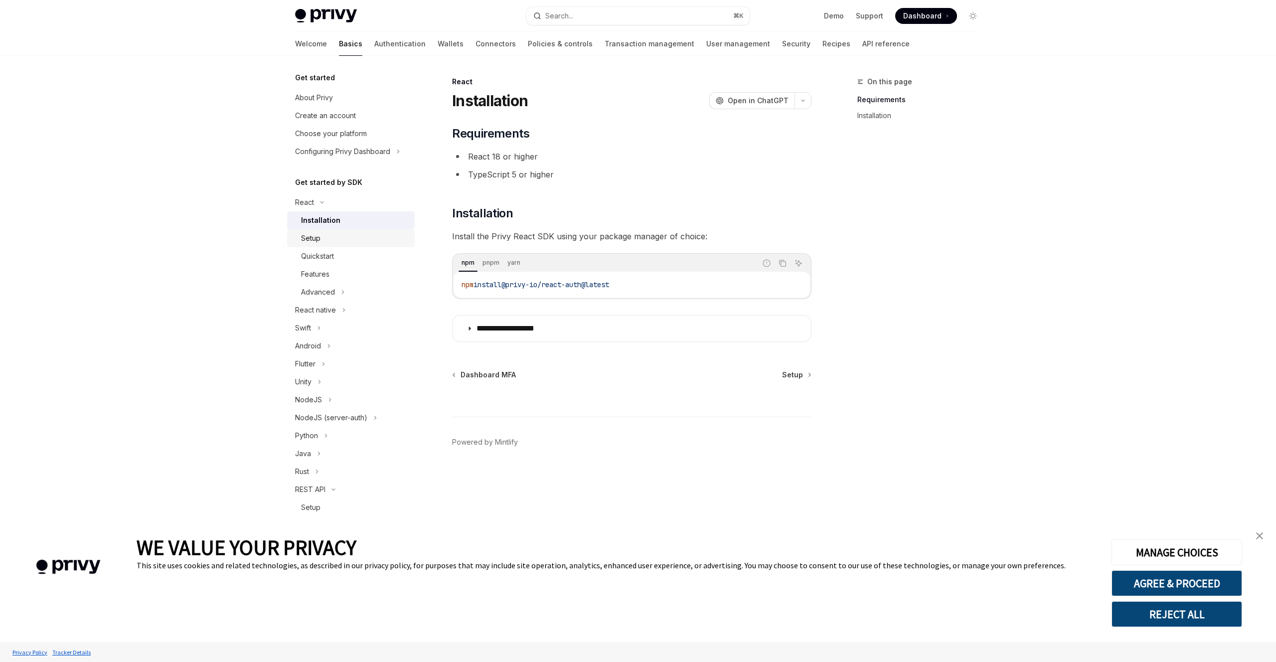
click at [326, 231] on link "Setup" at bounding box center [351, 238] width 128 height 18
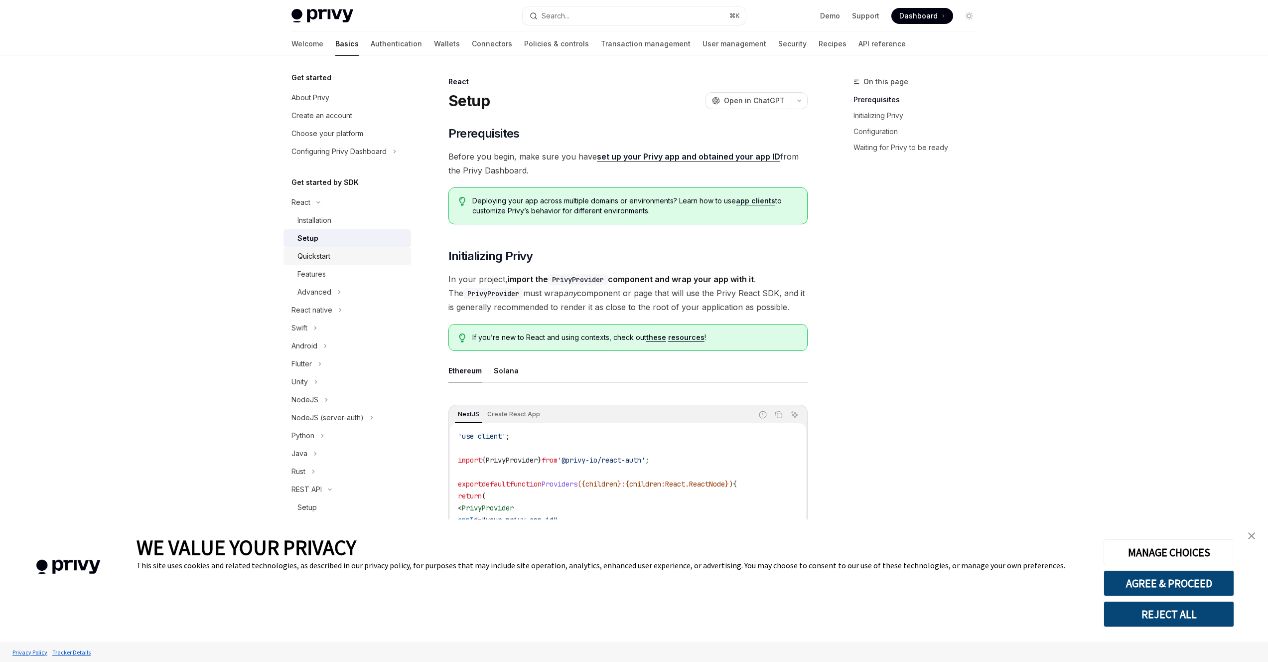
click at [331, 254] on div "Quickstart" at bounding box center [352, 256] width 108 height 12
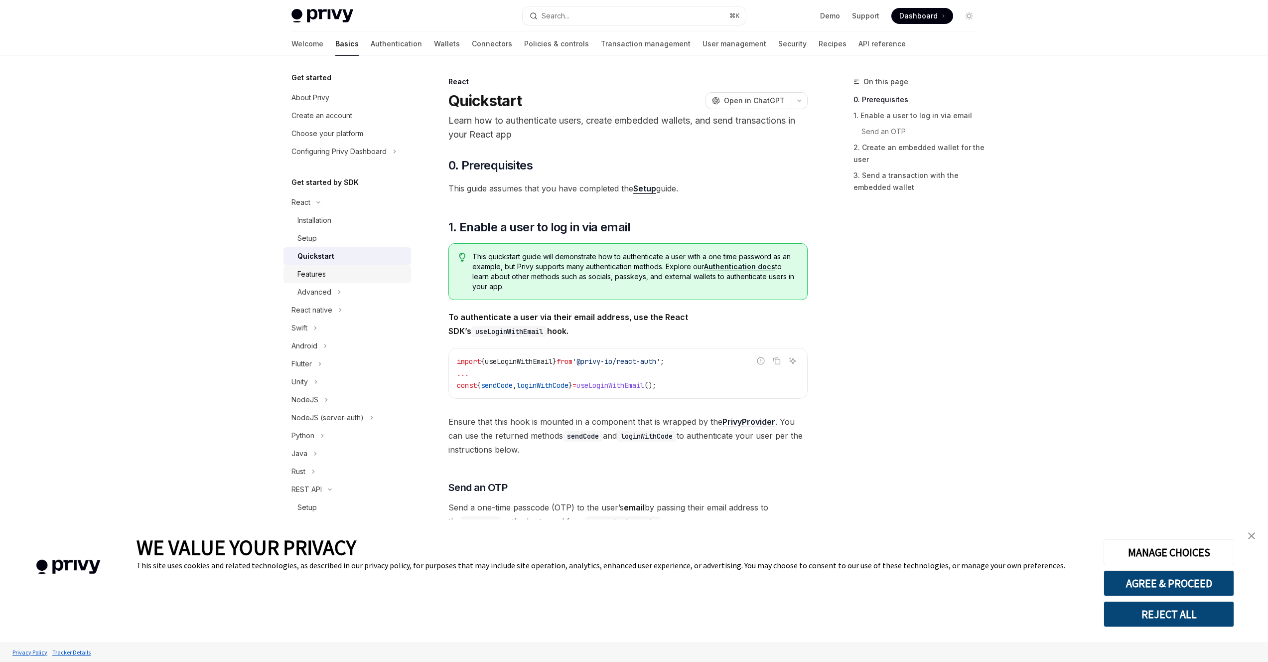
click at [331, 270] on div "Features" at bounding box center [352, 274] width 108 height 12
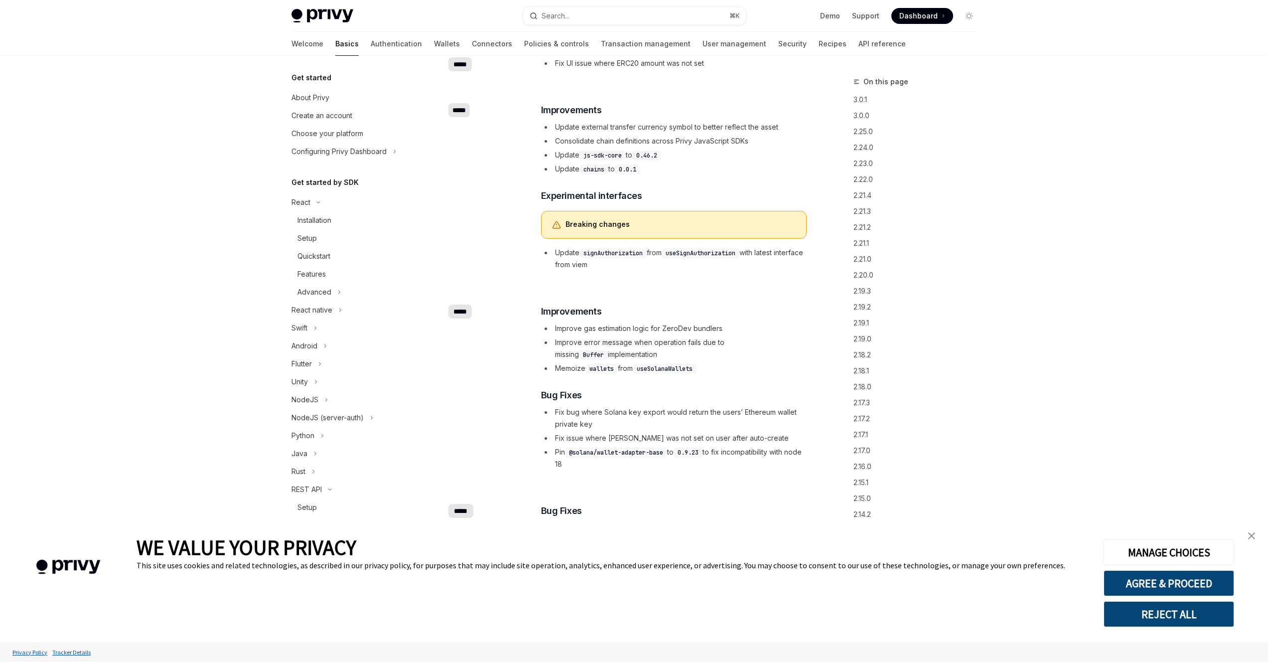
scroll to position [6904, 0]
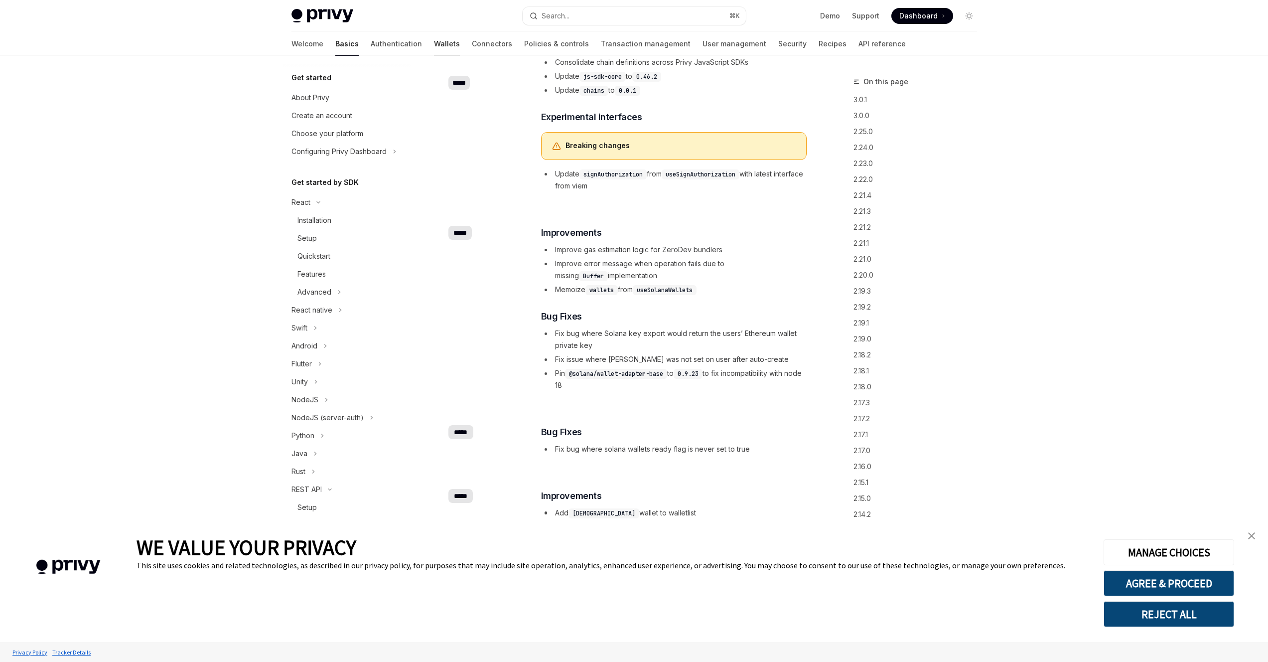
click at [434, 49] on link "Wallets" at bounding box center [447, 44] width 26 height 24
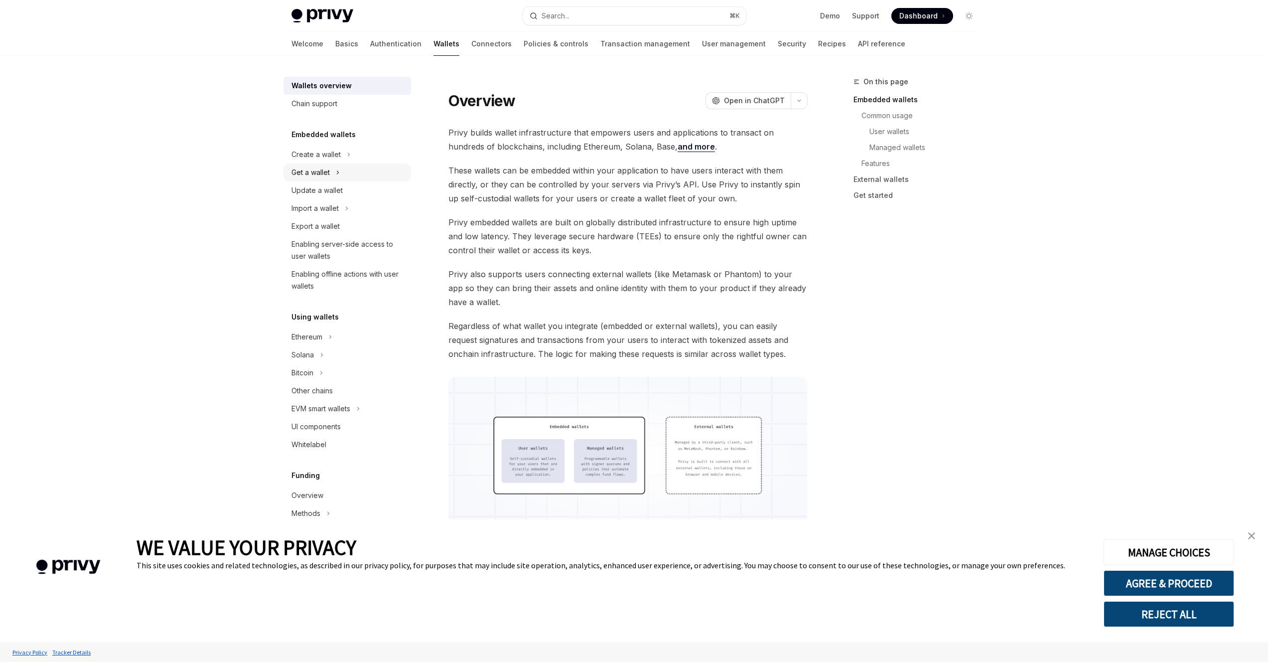
click at [323, 174] on div "Get a wallet" at bounding box center [311, 172] width 38 height 12
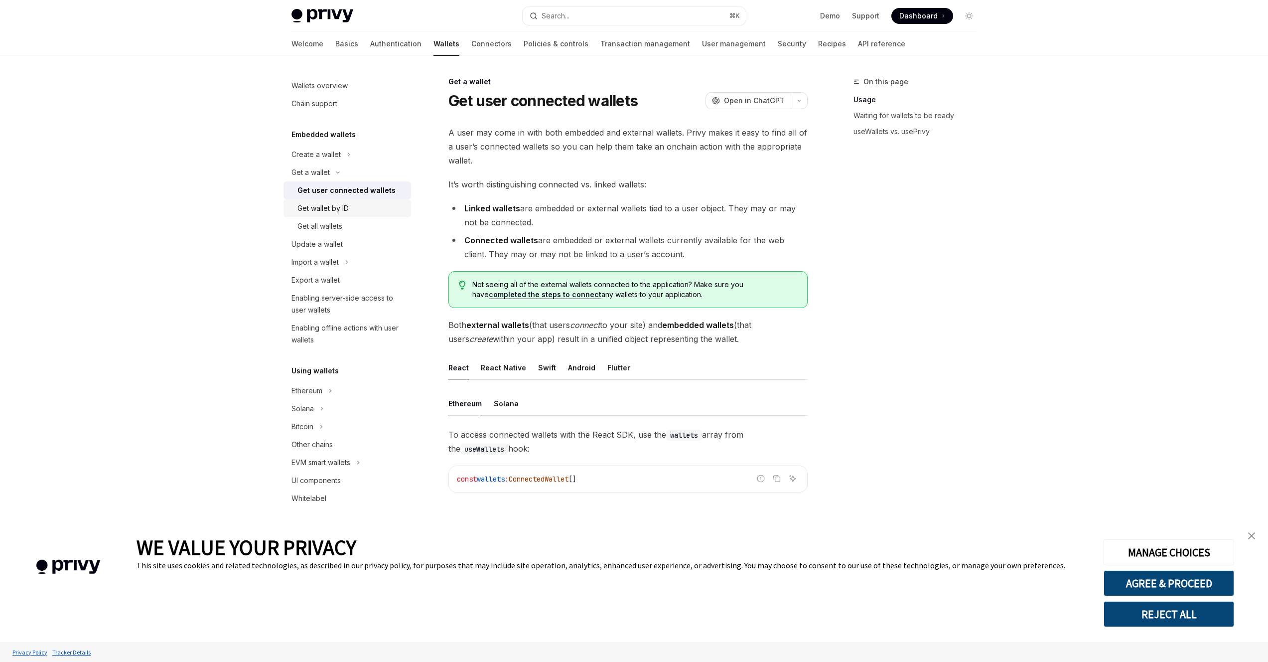
click at [330, 208] on div "Get wallet by ID" at bounding box center [323, 208] width 51 height 12
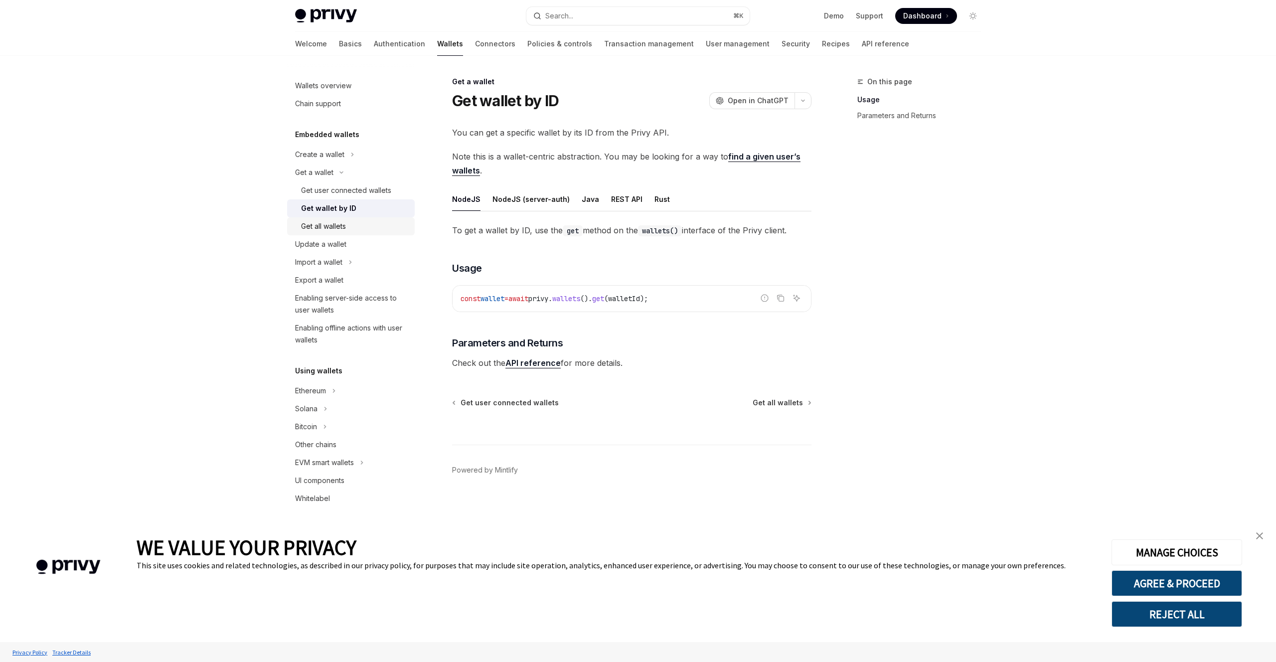
click at [331, 227] on div "Get all wallets" at bounding box center [323, 226] width 45 height 12
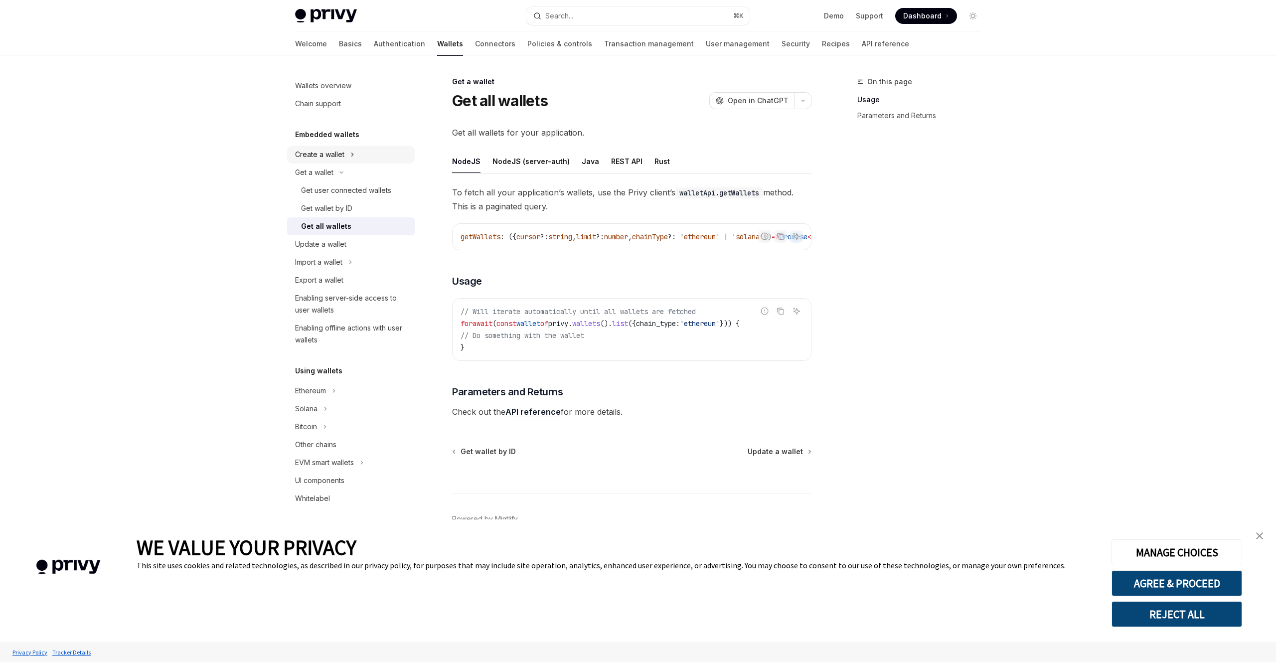
click at [346, 158] on button "Create a wallet" at bounding box center [351, 155] width 128 height 18
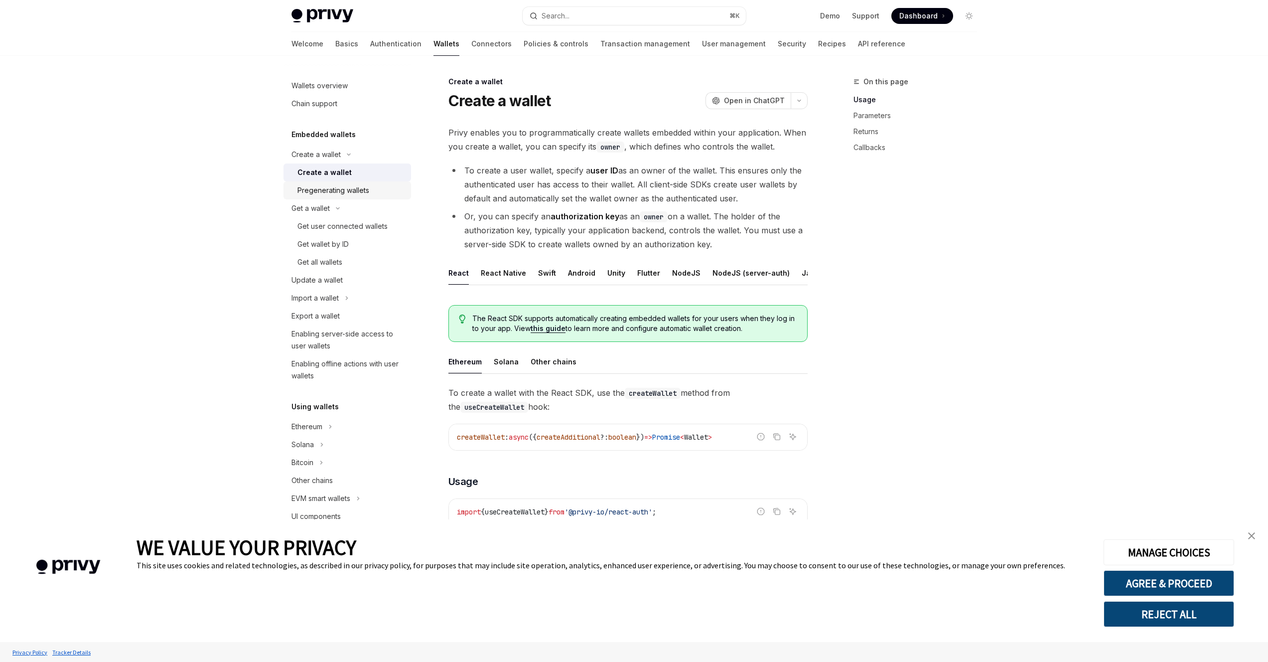
click at [369, 192] on div "Pregenerating wallets" at bounding box center [352, 190] width 108 height 12
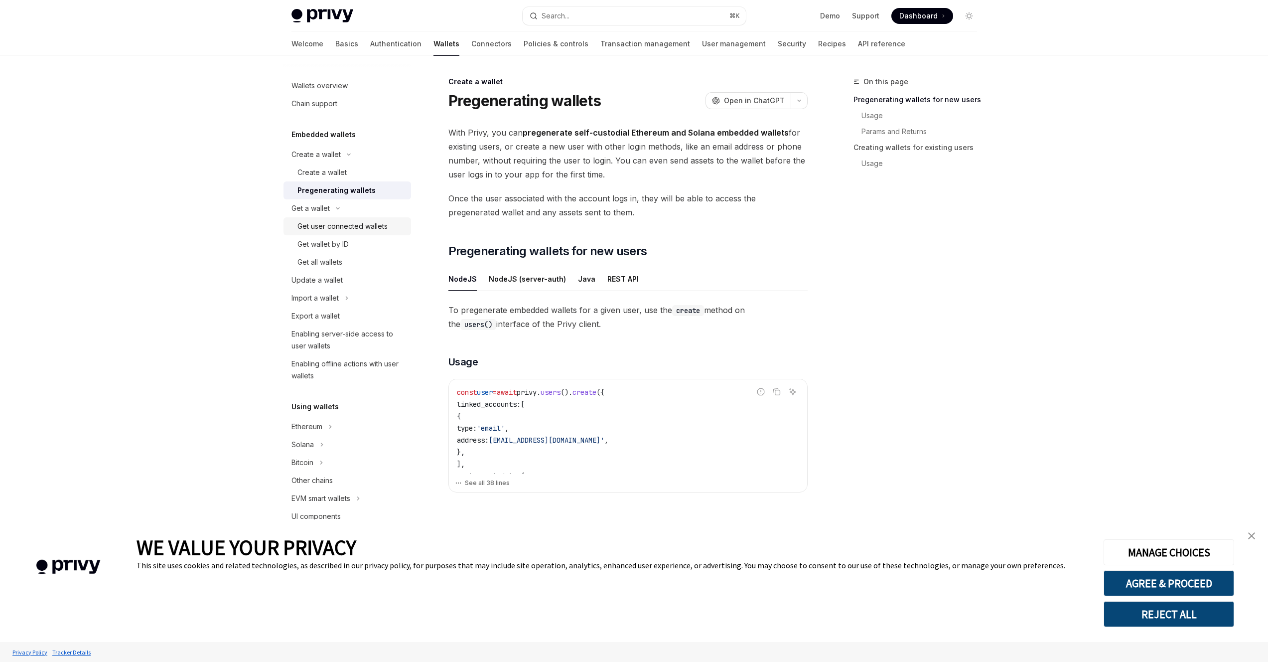
click at [364, 225] on div "Get user connected wallets" at bounding box center [343, 226] width 90 height 12
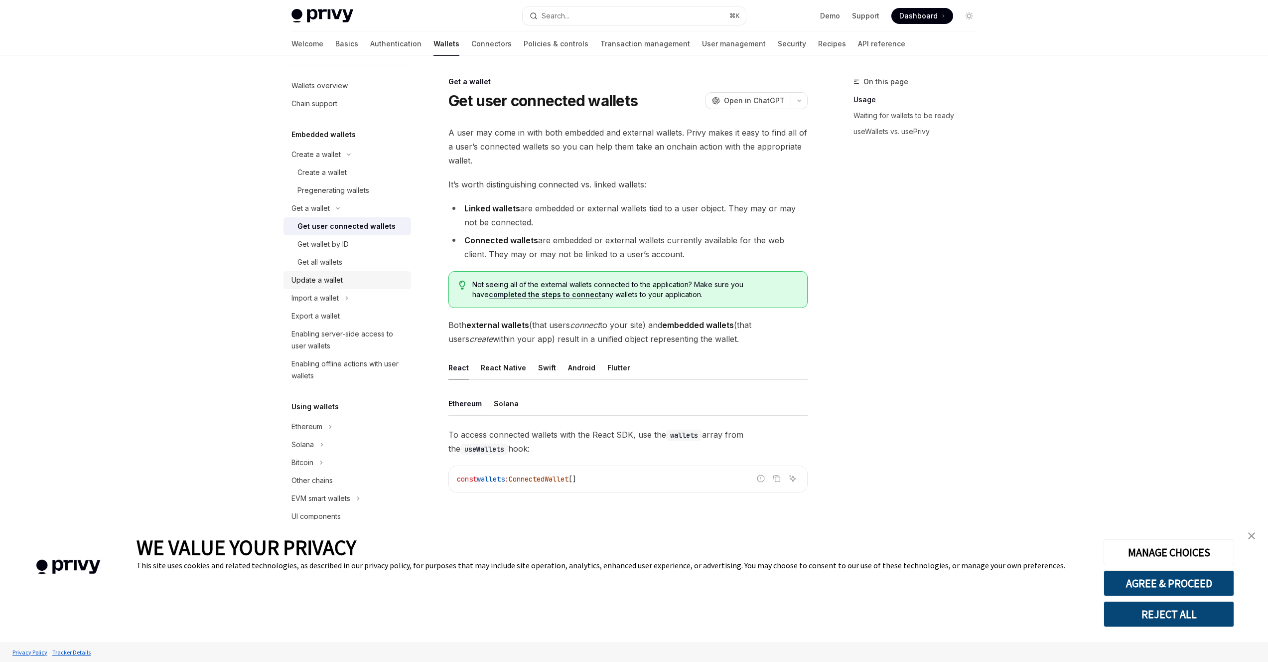
click at [353, 287] on link "Update a wallet" at bounding box center [348, 280] width 128 height 18
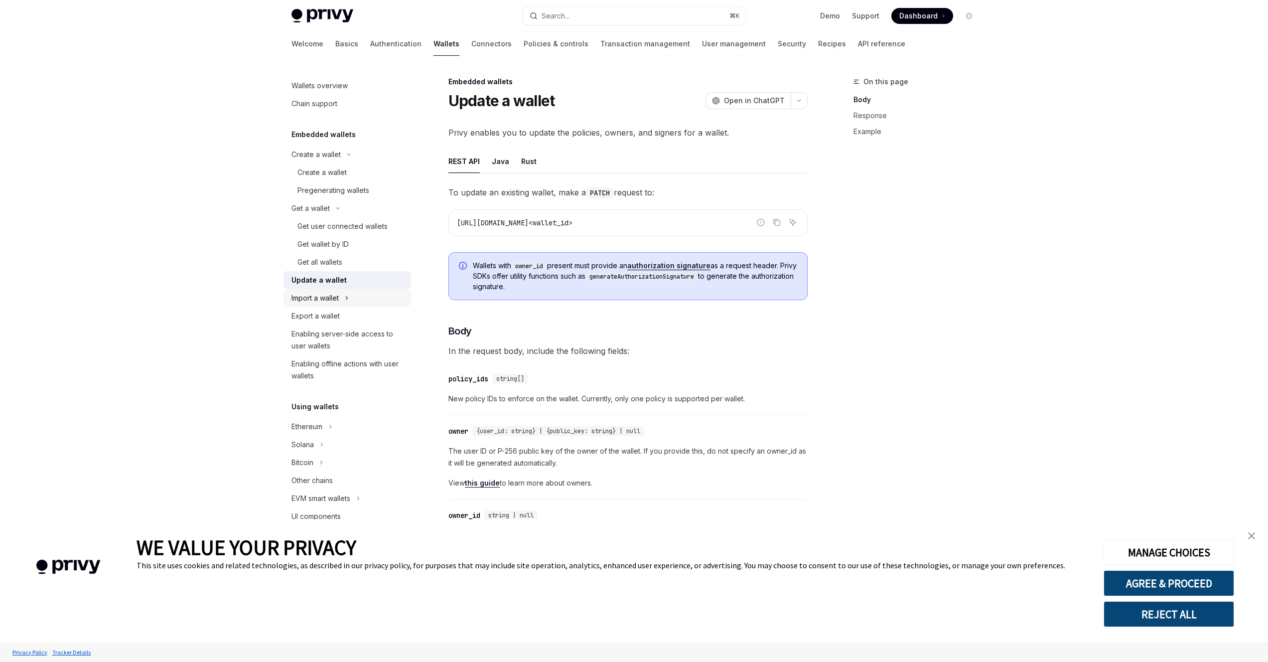
click at [351, 297] on button "Import a wallet" at bounding box center [348, 298] width 128 height 18
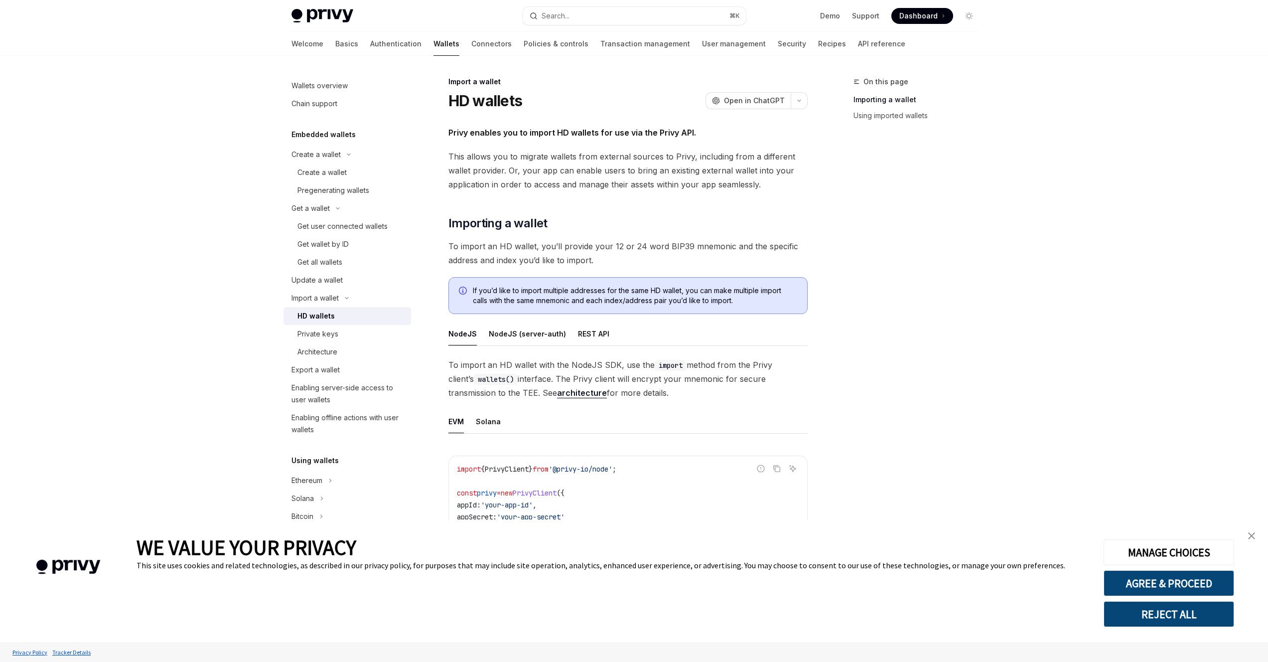
click at [347, 316] on div "HD wallets" at bounding box center [352, 316] width 108 height 12
click at [351, 333] on div "Private keys" at bounding box center [352, 334] width 108 height 12
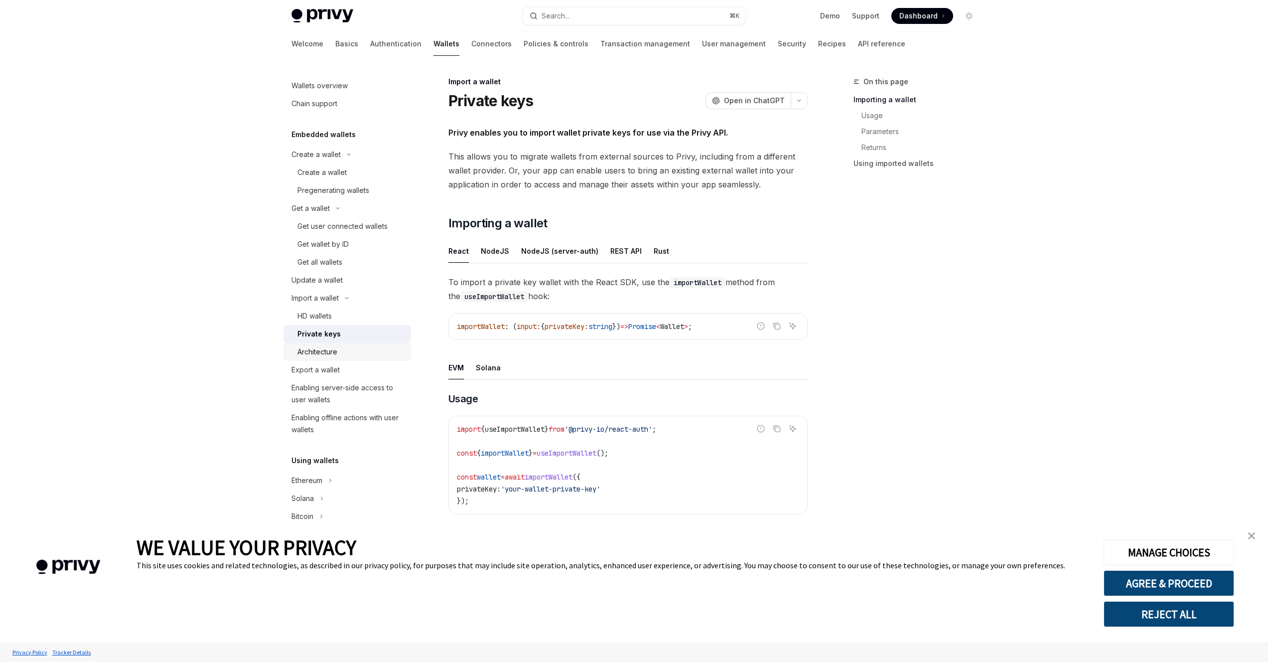
click at [357, 350] on div "Architecture" at bounding box center [352, 352] width 108 height 12
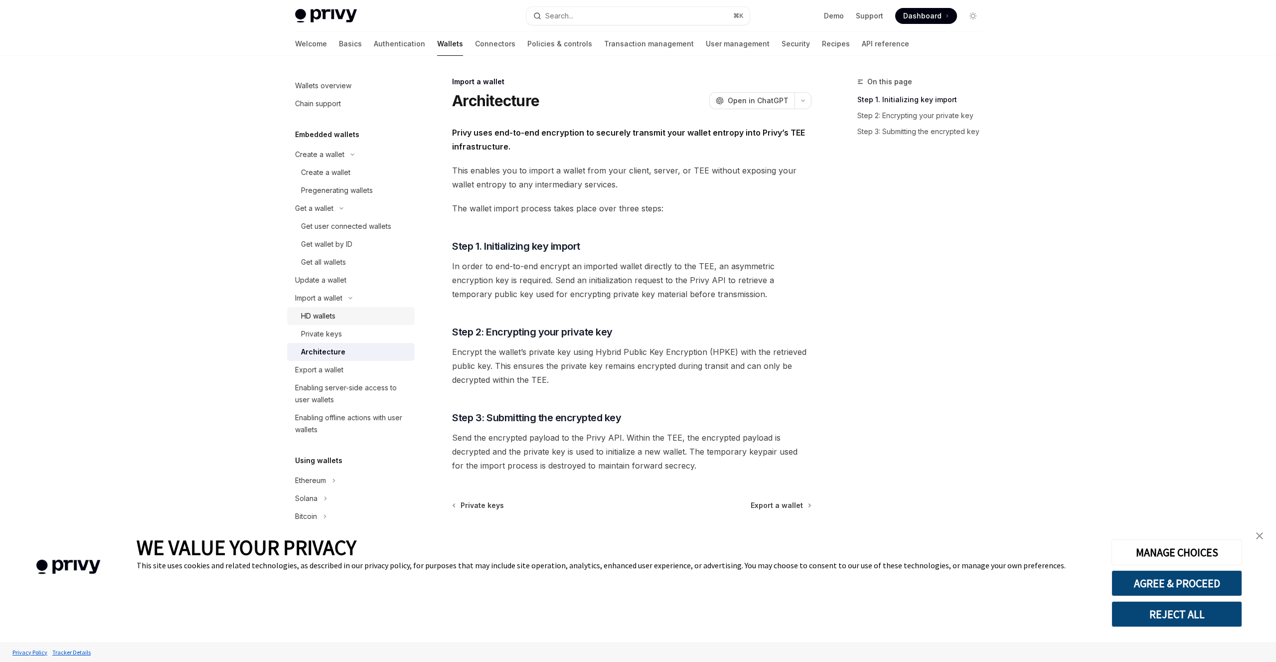
click at [364, 319] on div "HD wallets" at bounding box center [355, 316] width 108 height 12
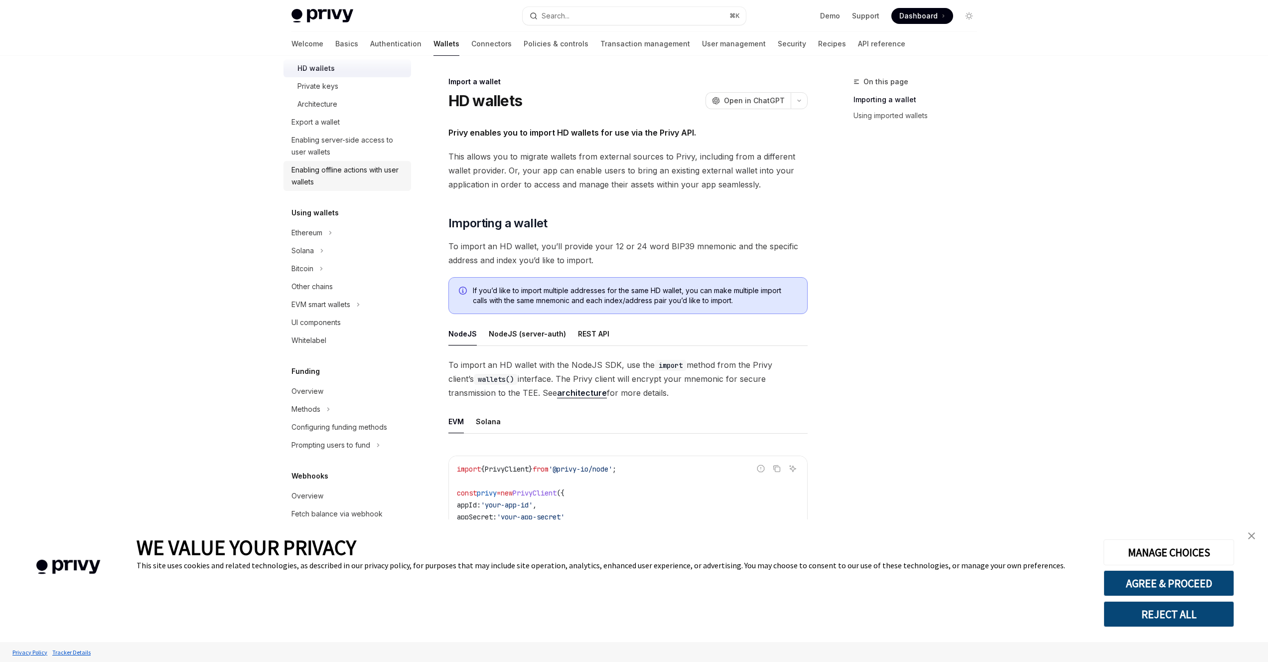
scroll to position [252, 0]
click at [360, 234] on button "Ethereum" at bounding box center [348, 229] width 128 height 18
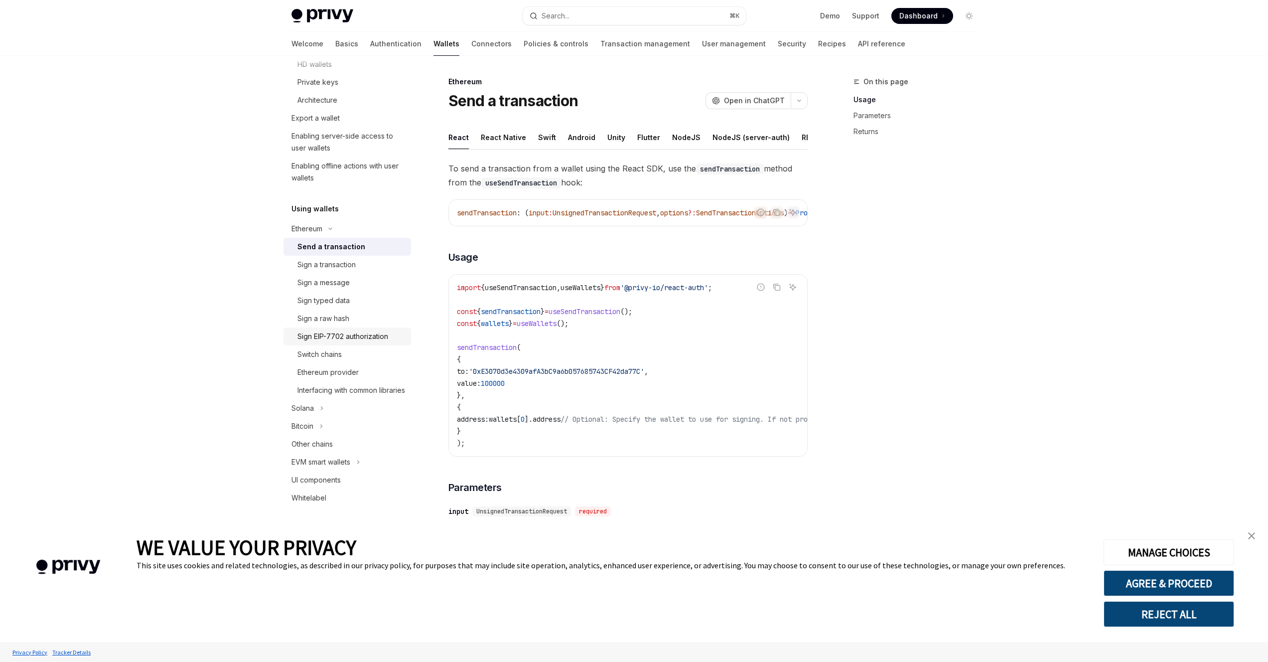
click at [364, 343] on link "Sign EIP-7702 authorization" at bounding box center [348, 336] width 128 height 18
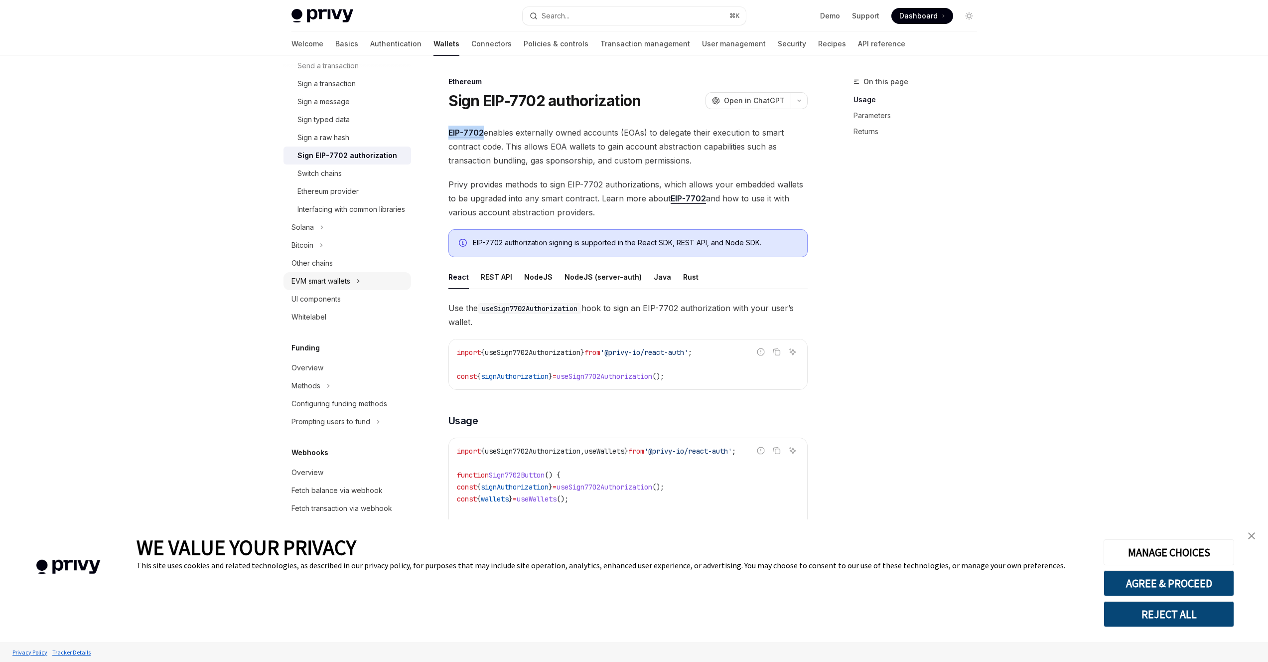
click at [354, 290] on button "EVM smart wallets" at bounding box center [348, 281] width 128 height 18
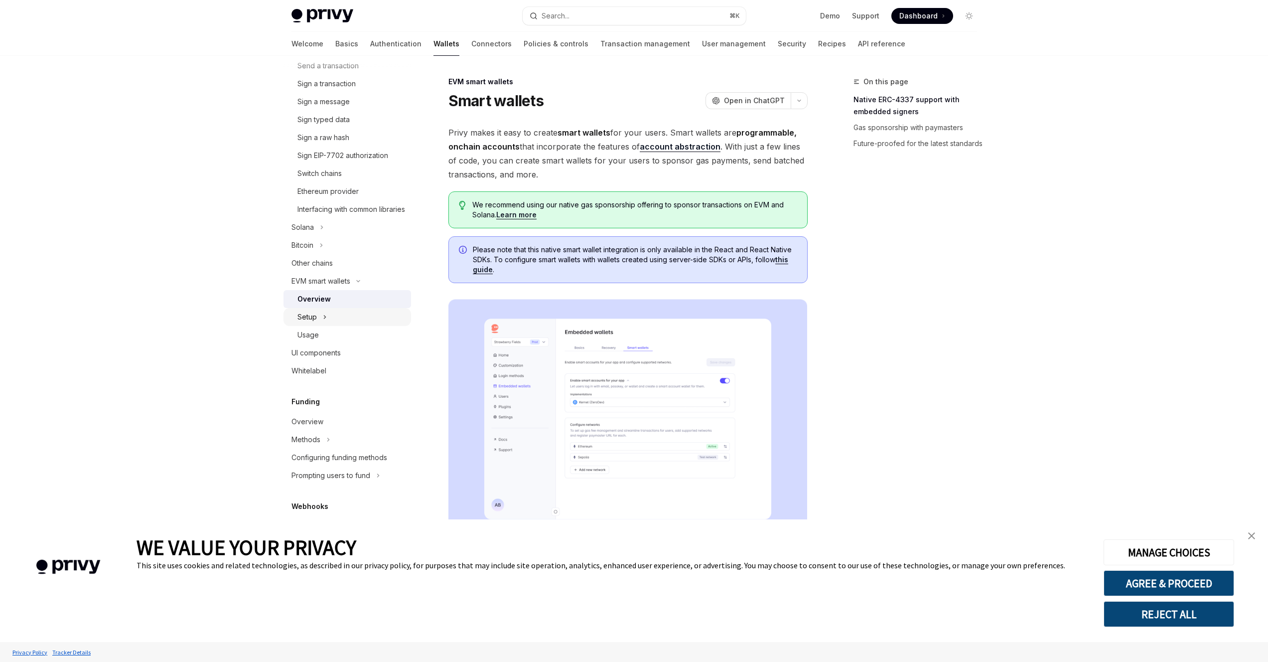
click at [356, 325] on button "Setup" at bounding box center [348, 317] width 128 height 18
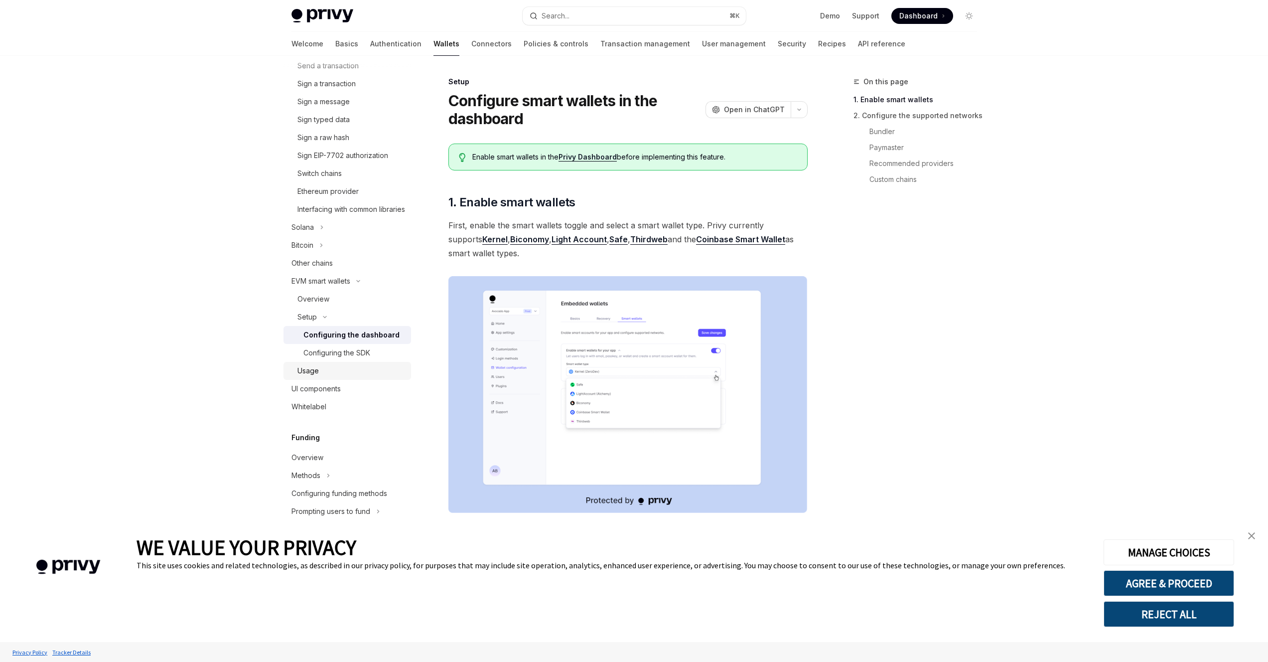
click at [346, 377] on div "Usage" at bounding box center [352, 371] width 108 height 12
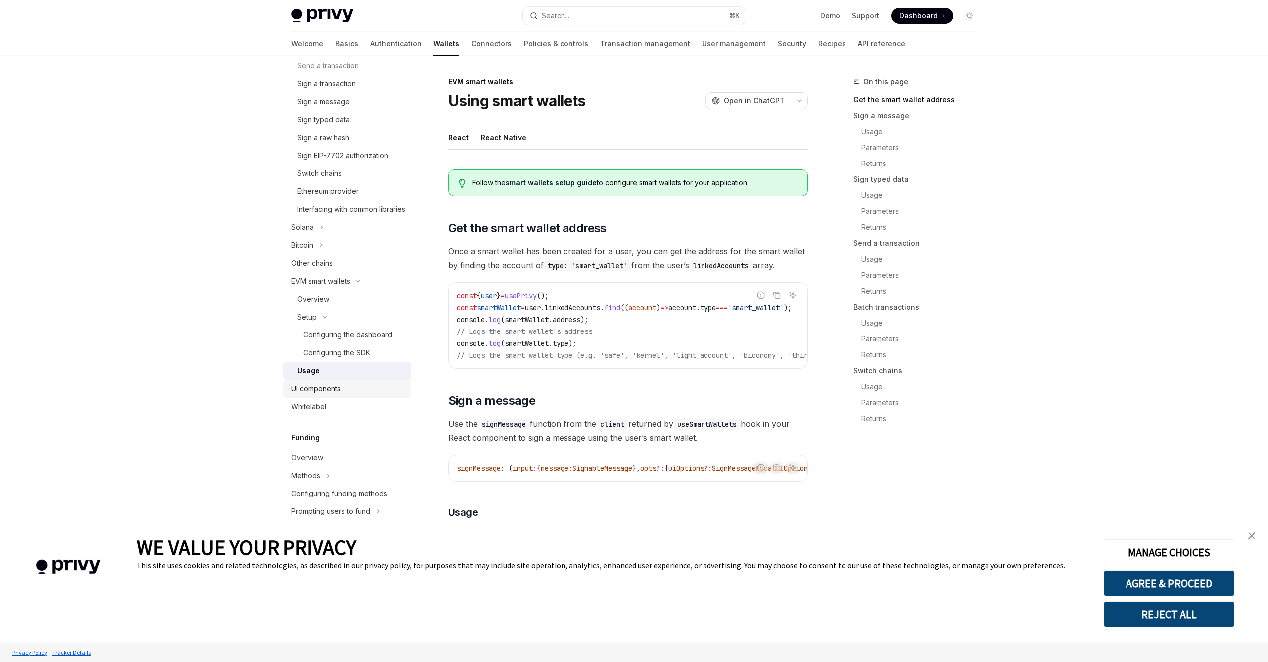
click at [338, 395] on div "UI components" at bounding box center [316, 389] width 49 height 12
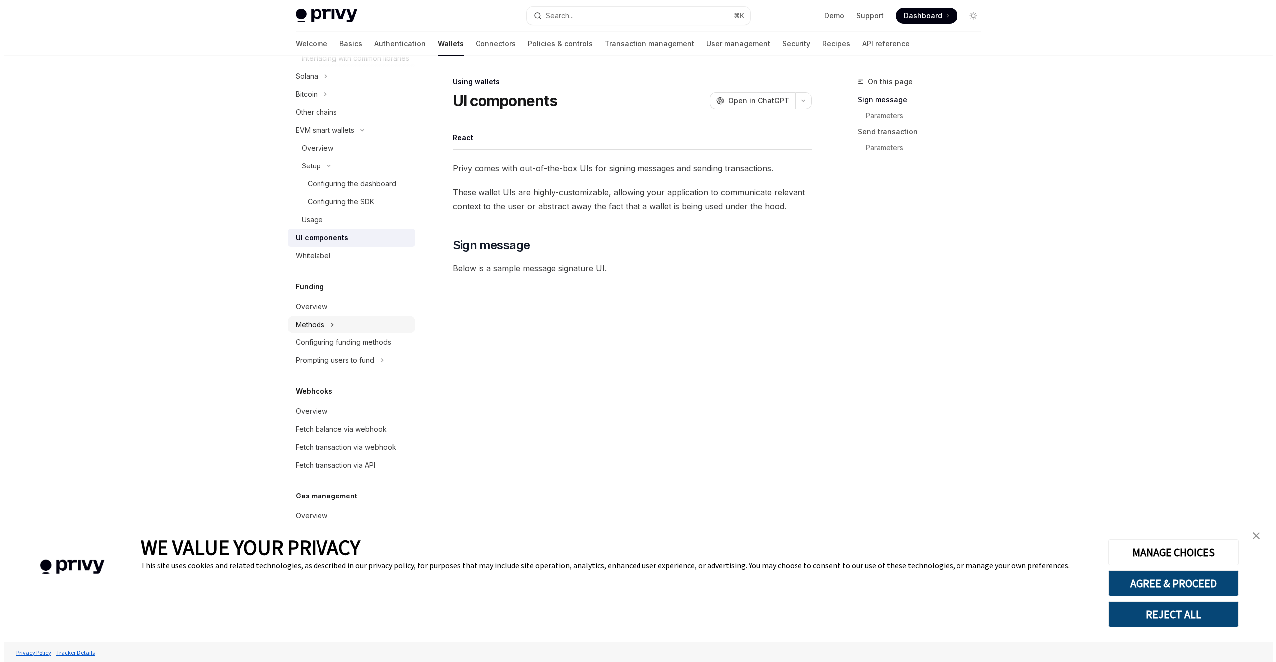
scroll to position [601, 0]
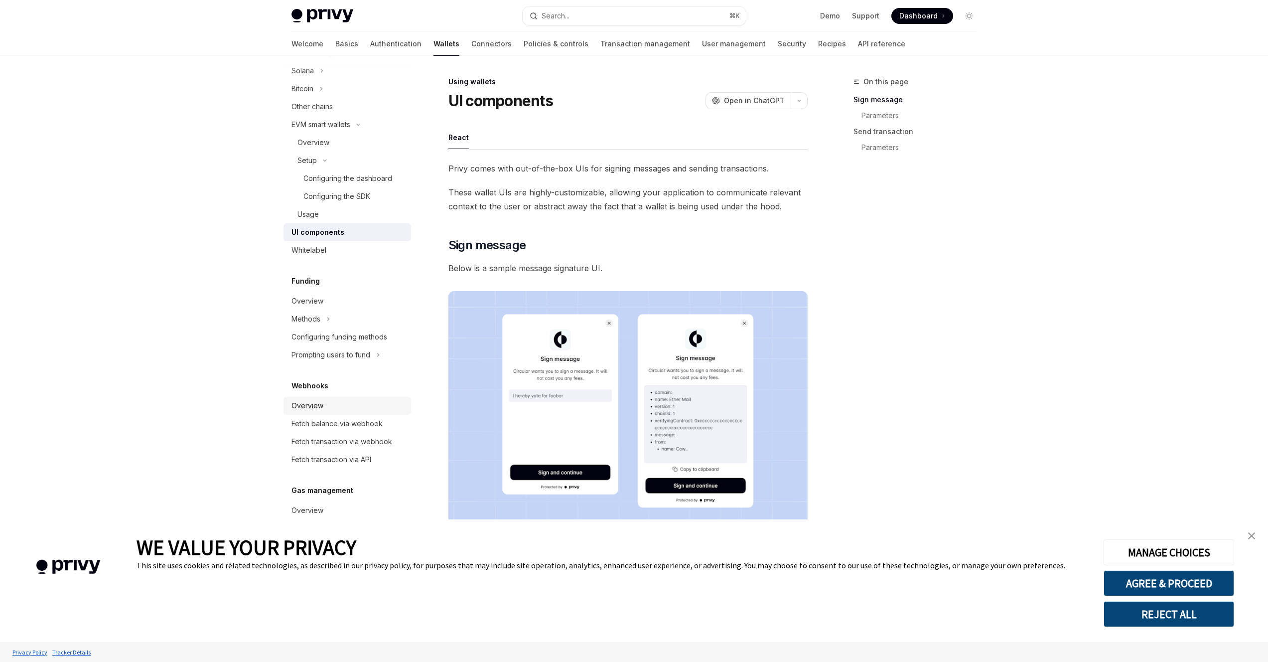
click at [329, 400] on div "Overview" at bounding box center [349, 406] width 114 height 12
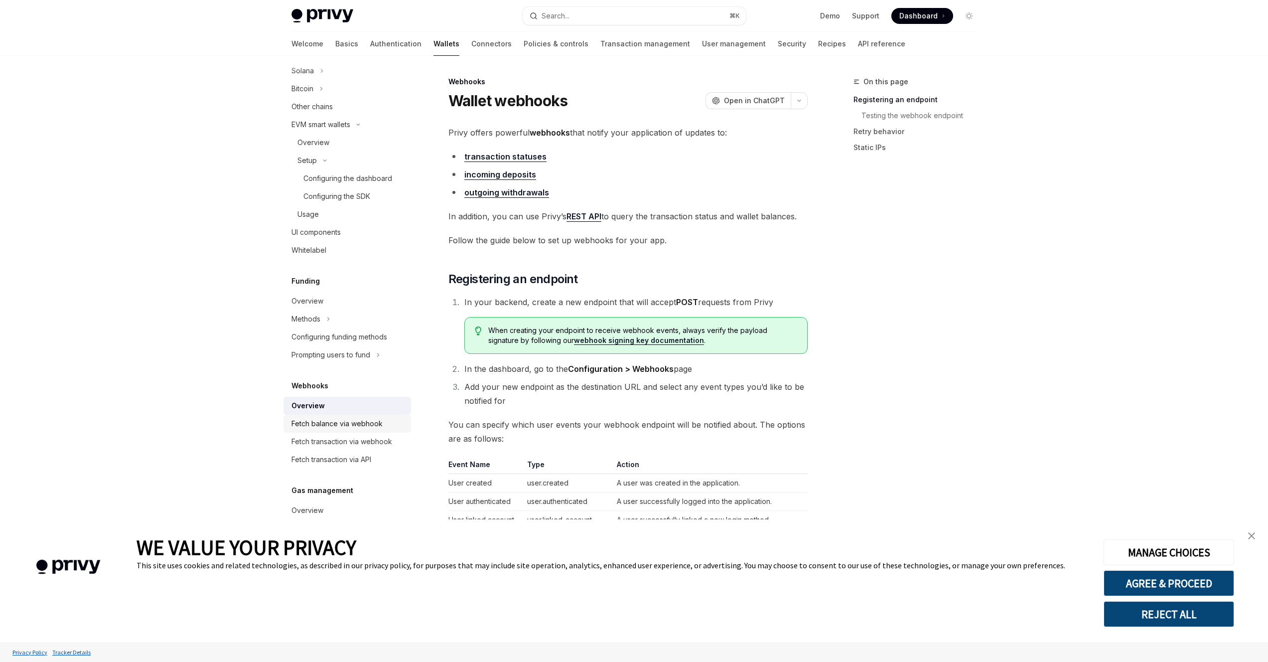
click at [335, 419] on div "Fetch balance via webhook" at bounding box center [337, 424] width 91 height 12
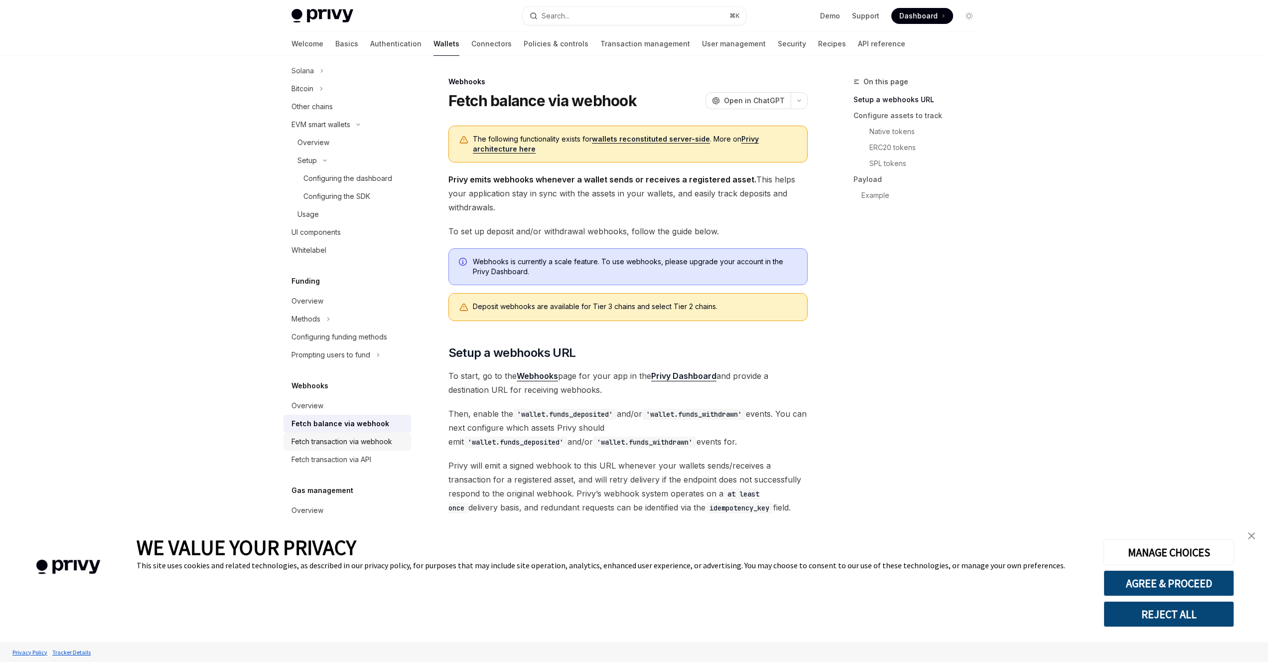
click at [372, 434] on link "Fetch transaction via webhook" at bounding box center [348, 442] width 128 height 18
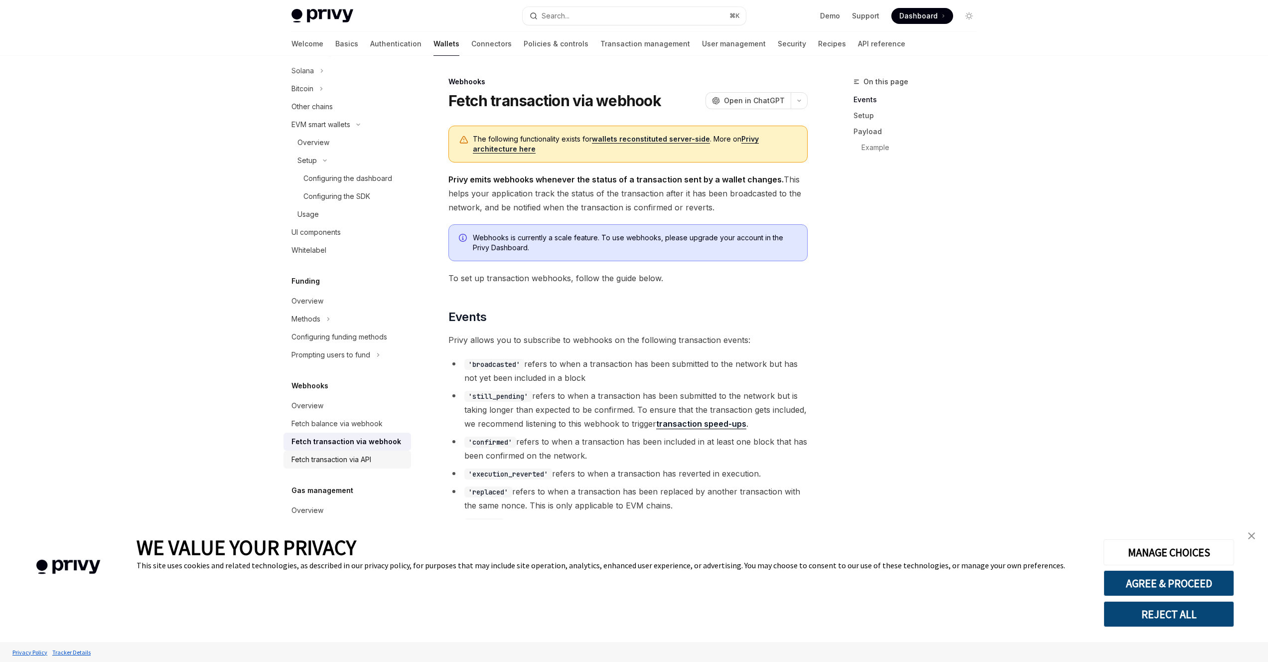
click at [374, 459] on div "Fetch transaction via API" at bounding box center [349, 460] width 114 height 12
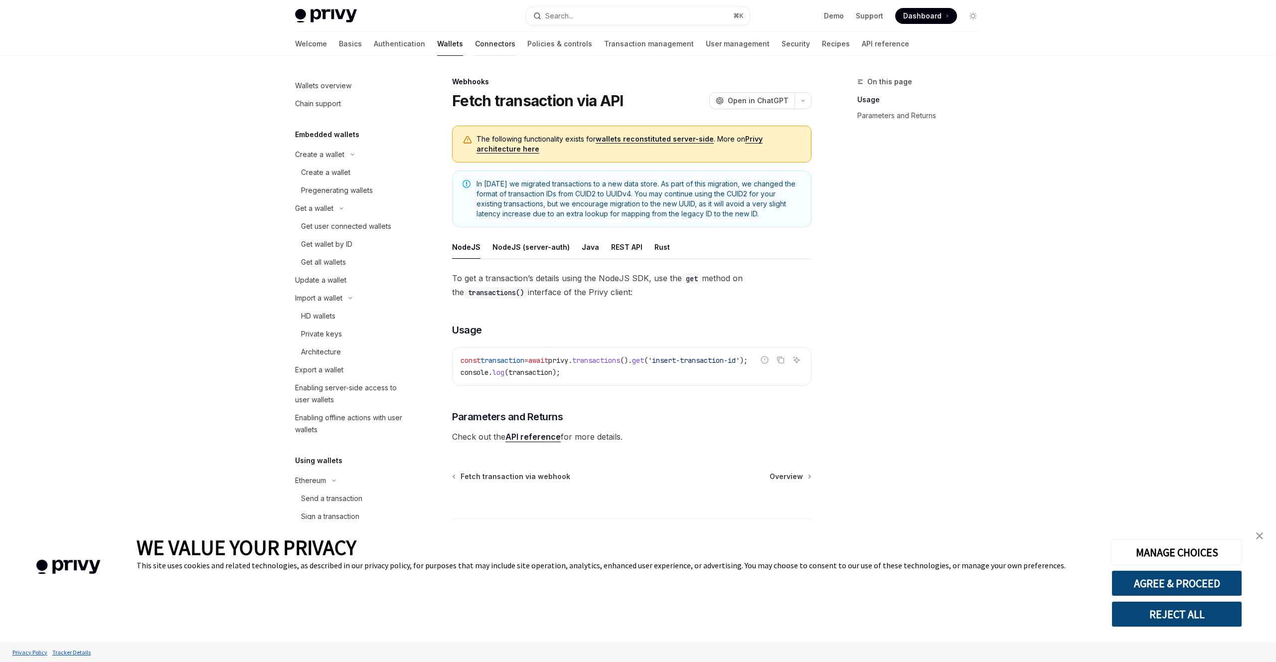
click at [475, 44] on link "Connectors" at bounding box center [495, 44] width 40 height 24
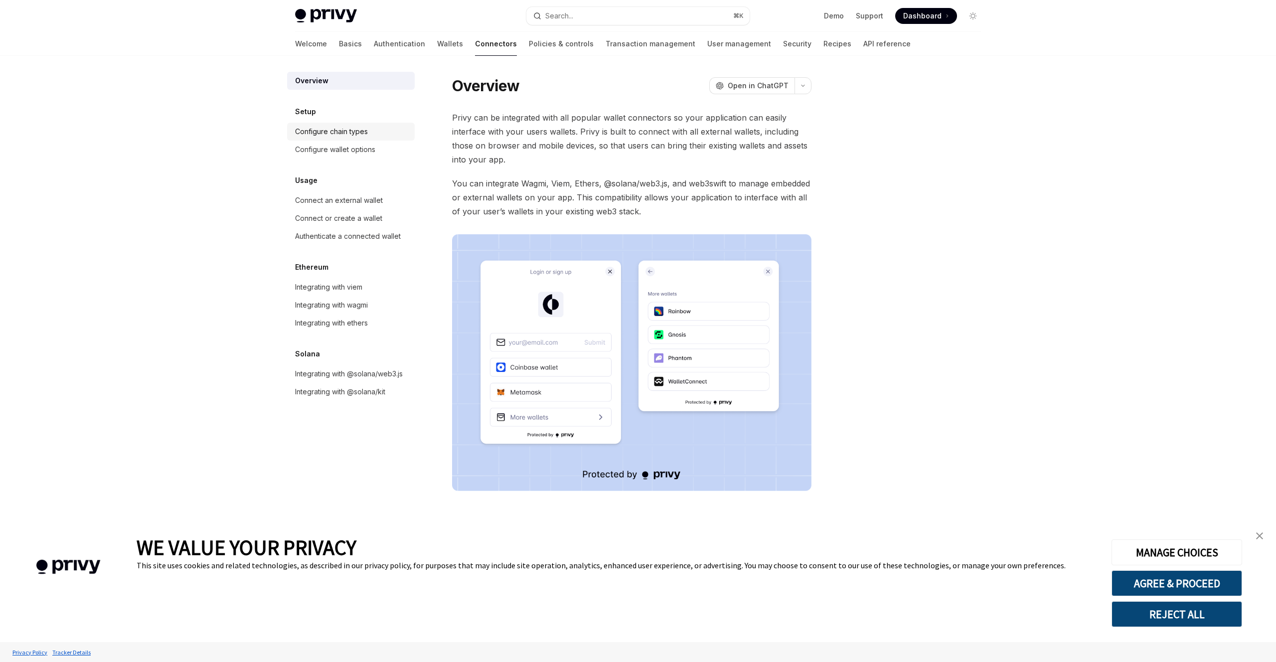
click at [378, 129] on div "Configure chain types" at bounding box center [352, 132] width 114 height 12
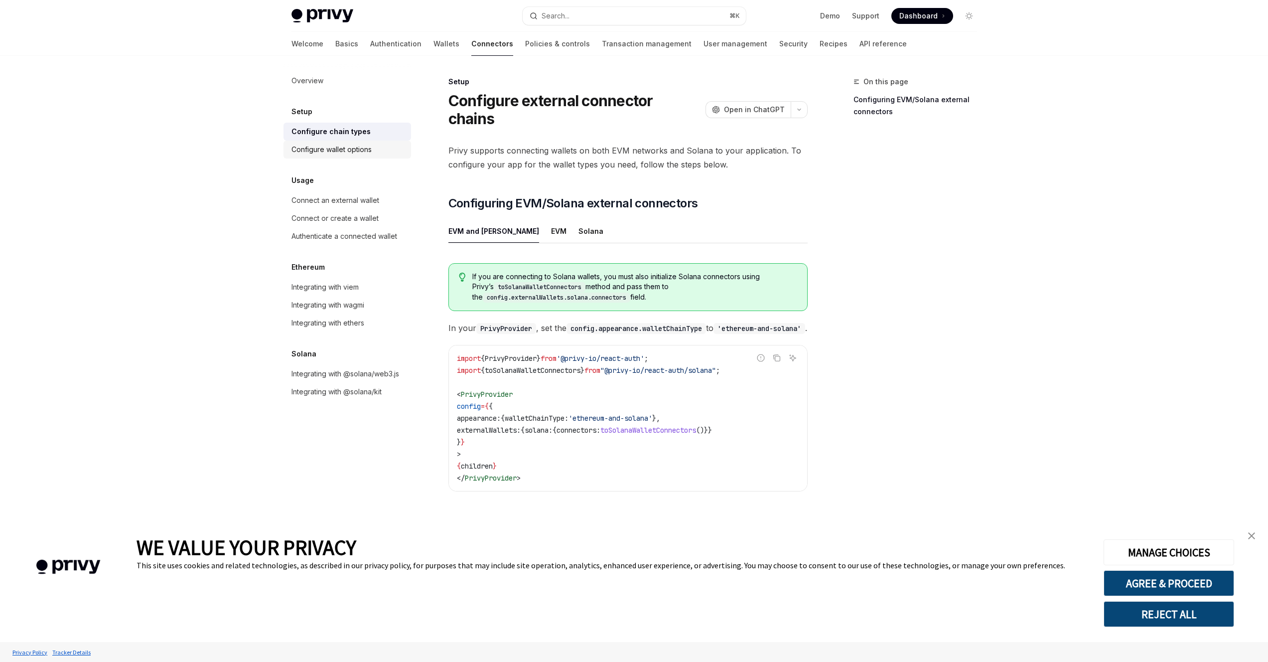
click at [376, 155] on div "Configure wallet options" at bounding box center [349, 150] width 114 height 12
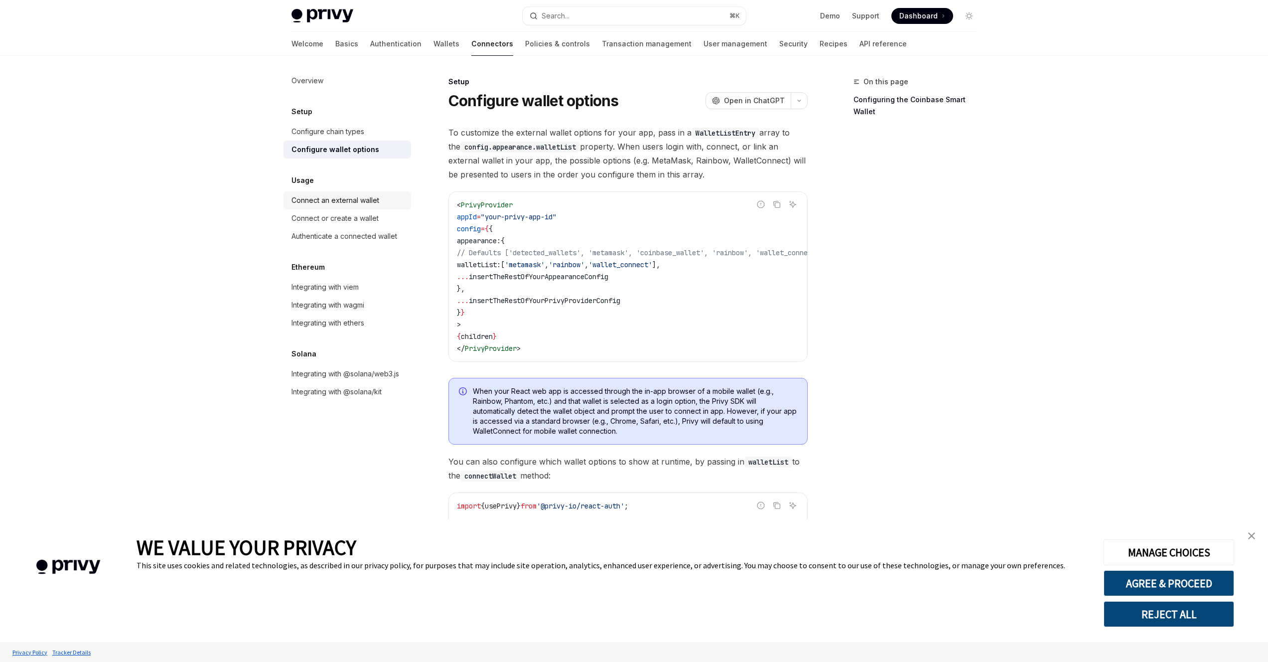
click at [375, 200] on div "Connect an external wallet" at bounding box center [336, 200] width 88 height 12
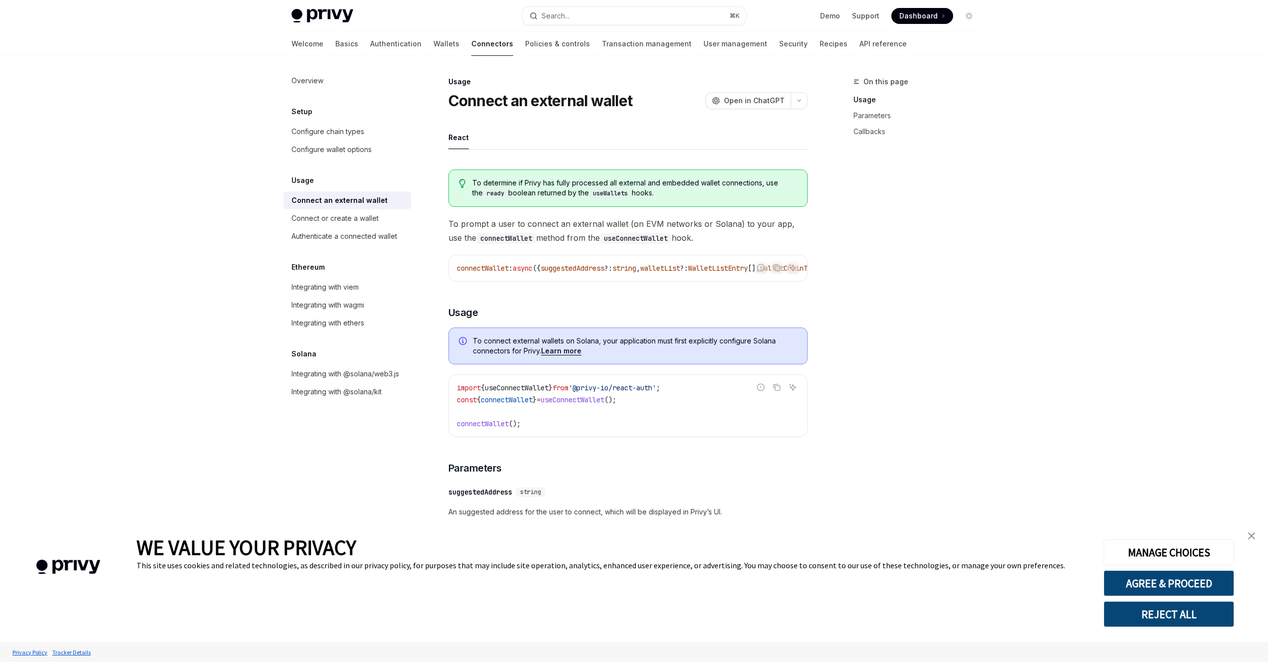
scroll to position [0, 230]
click at [391, 236] on div "Authenticate a connected wallet" at bounding box center [345, 236] width 106 height 12
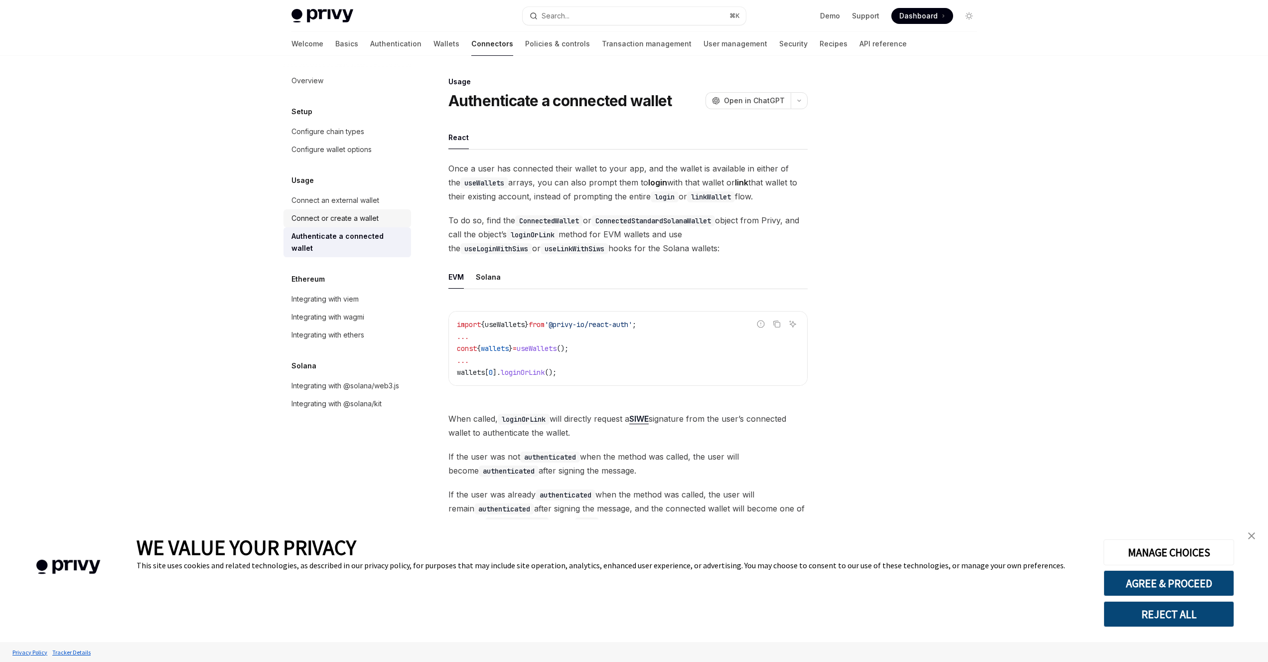
click at [396, 223] on div "Connect or create a wallet" at bounding box center [349, 218] width 114 height 12
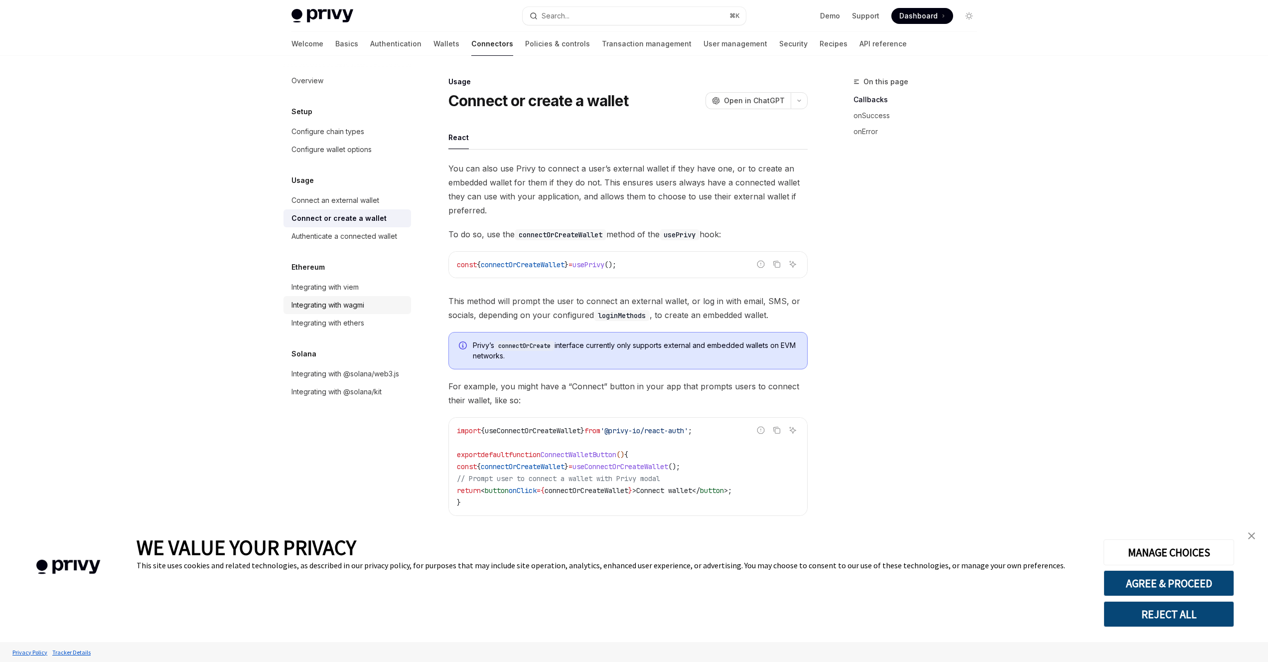
click at [371, 306] on div "Integrating with wagmi" at bounding box center [349, 305] width 114 height 12
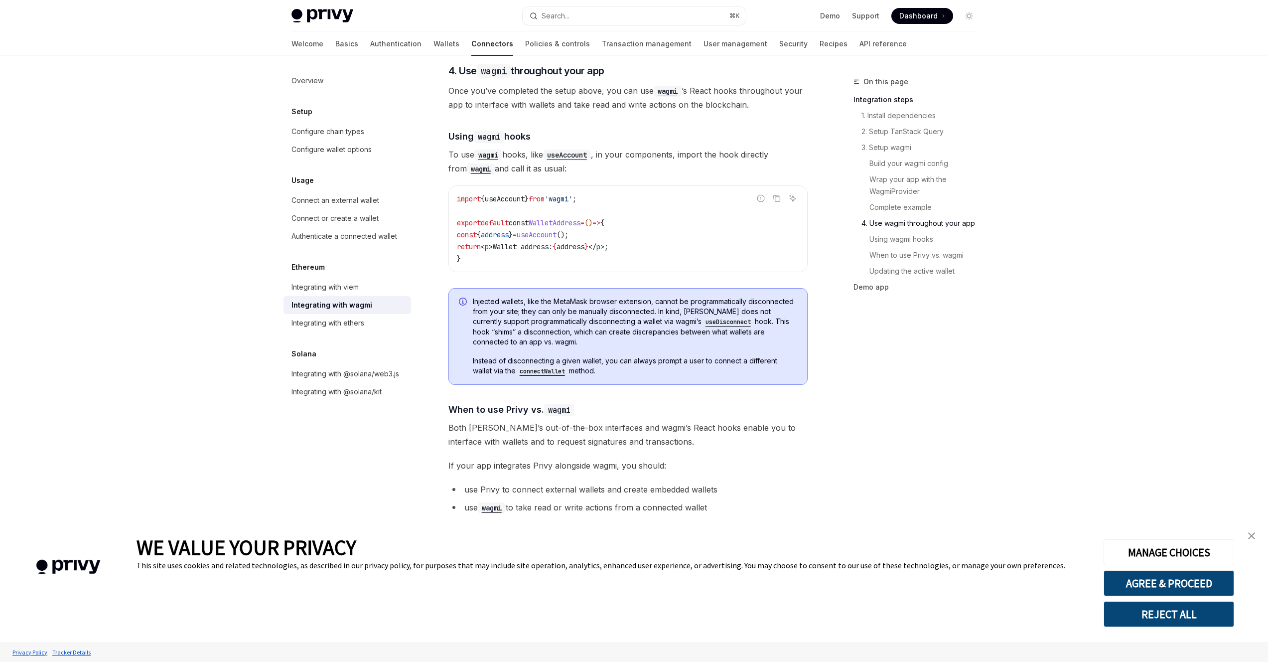
scroll to position [2199, 0]
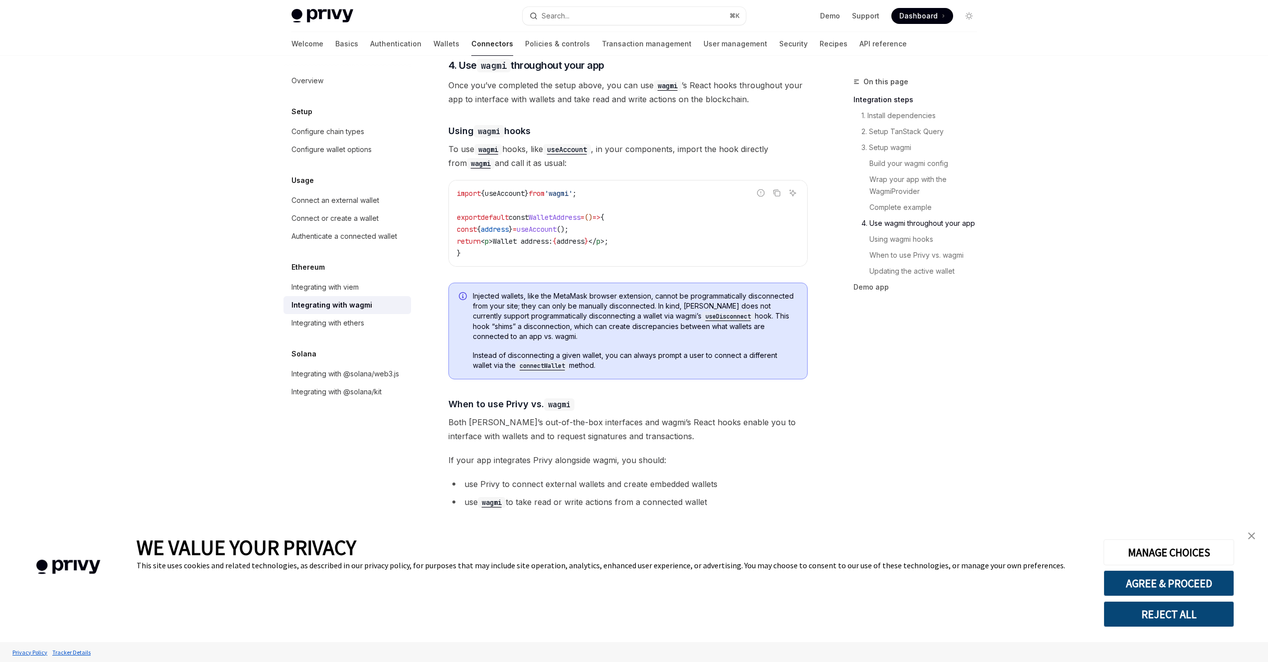
type textarea "*"
